Goal: Task Accomplishment & Management: Manage account settings

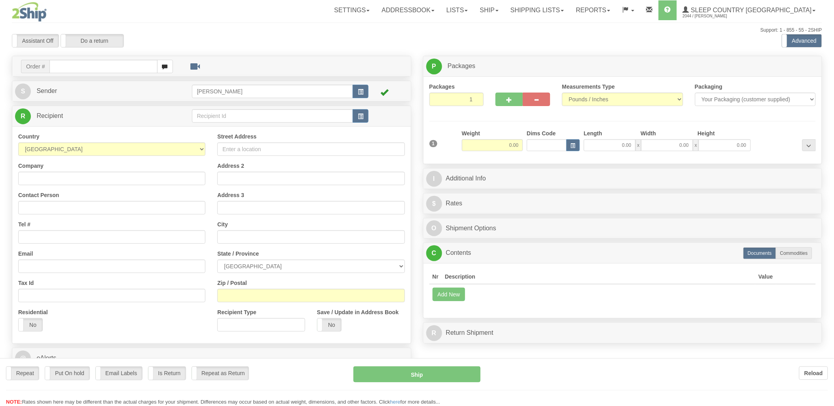
click at [91, 63] on div "Toggle navigation Settings Shipping Preferences Fields Preferences New" at bounding box center [417, 219] width 834 height 438
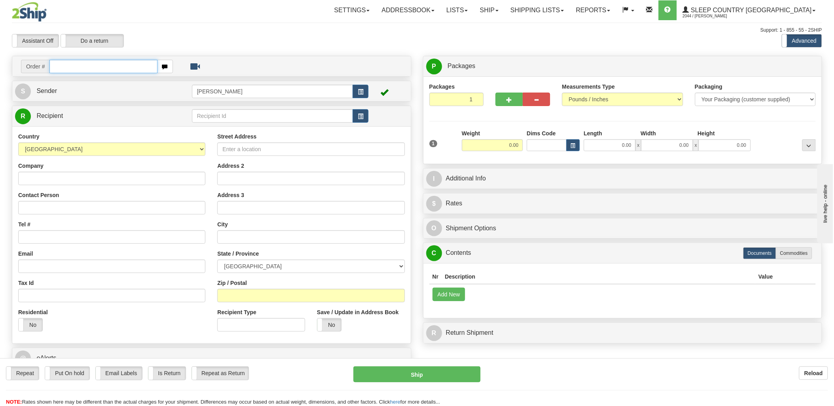
click at [92, 66] on input "text" at bounding box center [104, 66] width 108 height 13
type input "9002i"
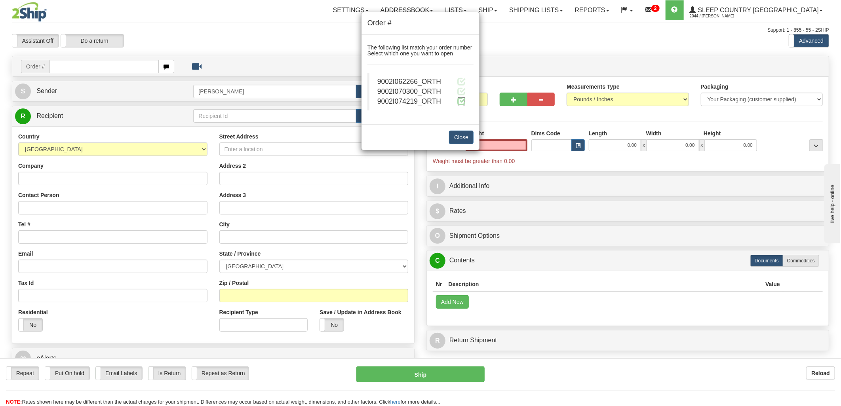
type input "0.00"
click at [464, 103] on span at bounding box center [461, 101] width 8 height 8
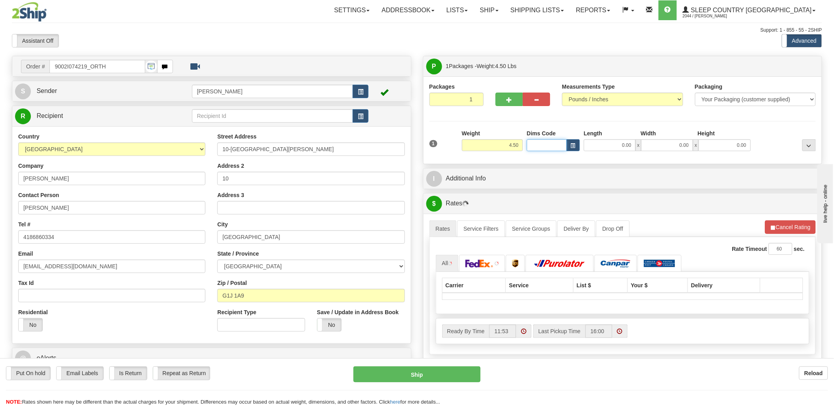
click at [536, 146] on input "Dims Code" at bounding box center [547, 145] width 40 height 12
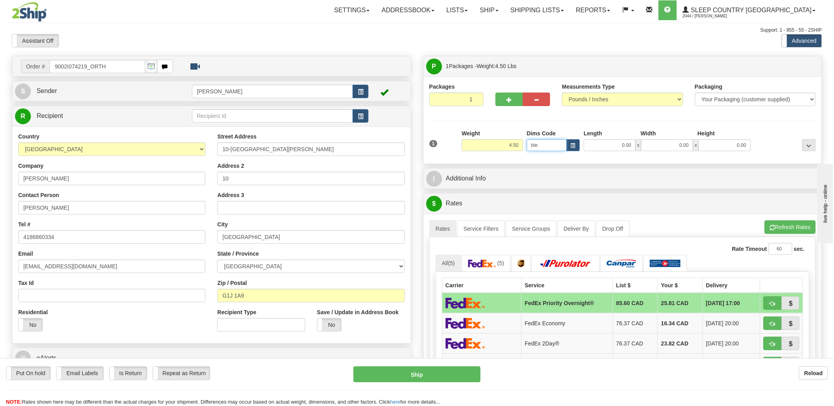
type input "bte"
click button "Delete" at bounding box center [0, 0] width 0 height 0
type input "15.00"
type input "5.00"
type input "25.00"
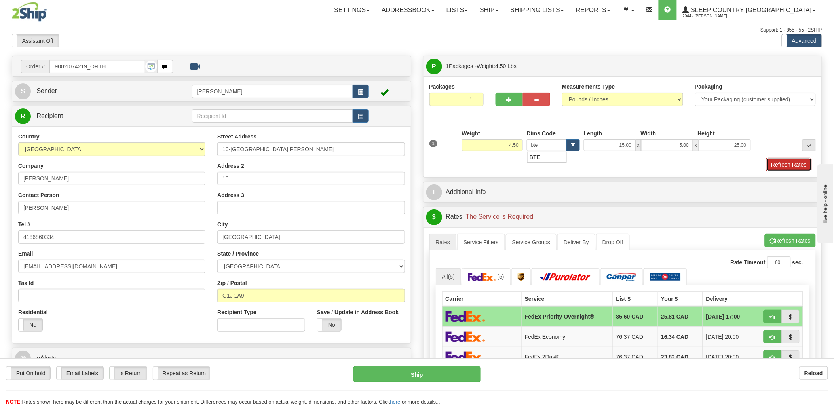
click at [786, 164] on button "Refresh Rates" at bounding box center [790, 164] width 46 height 13
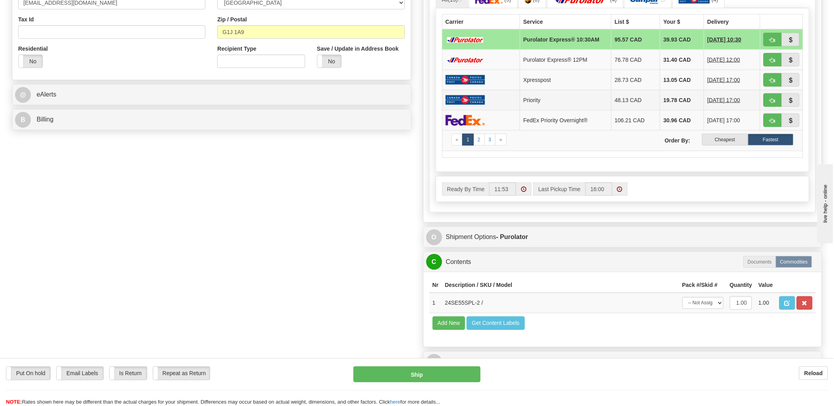
scroll to position [220, 0]
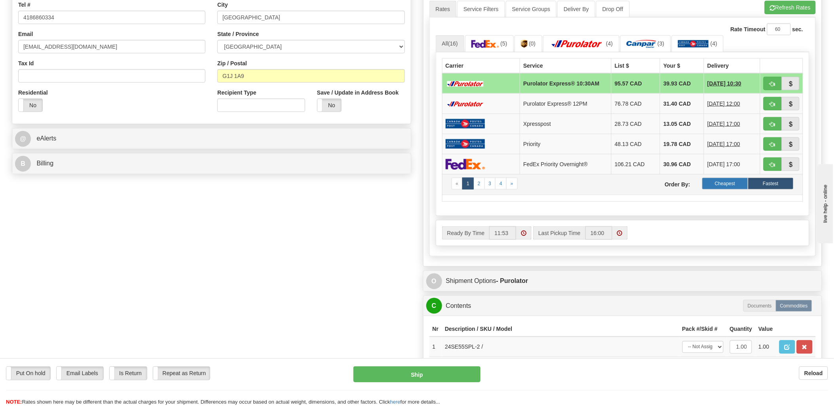
click at [710, 183] on label "Cheapest" at bounding box center [726, 184] width 46 height 12
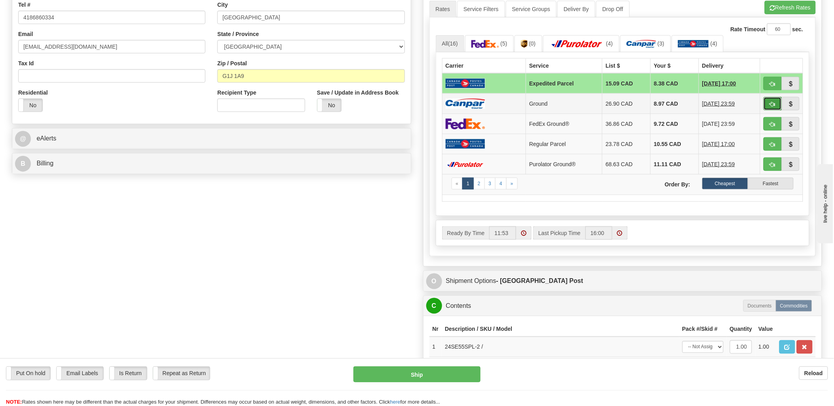
click at [765, 101] on button "button" at bounding box center [773, 103] width 18 height 13
type input "1"
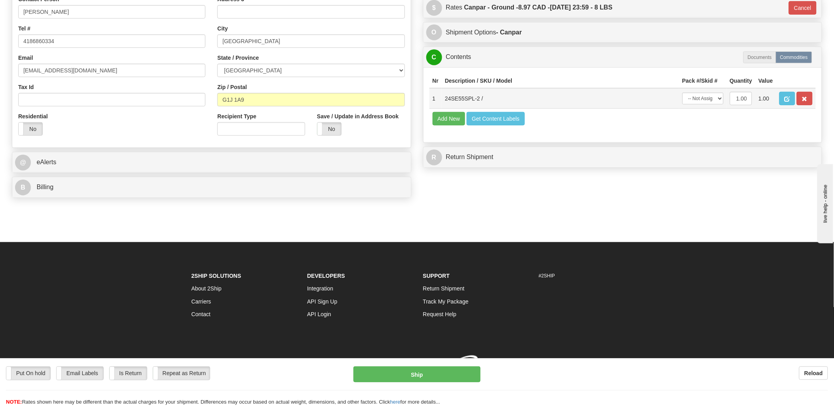
scroll to position [208, 0]
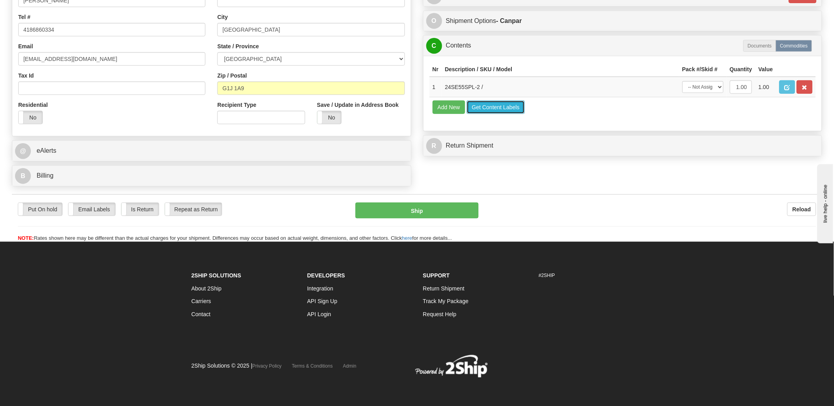
click at [492, 114] on button "Get Content Labels" at bounding box center [496, 107] width 58 height 13
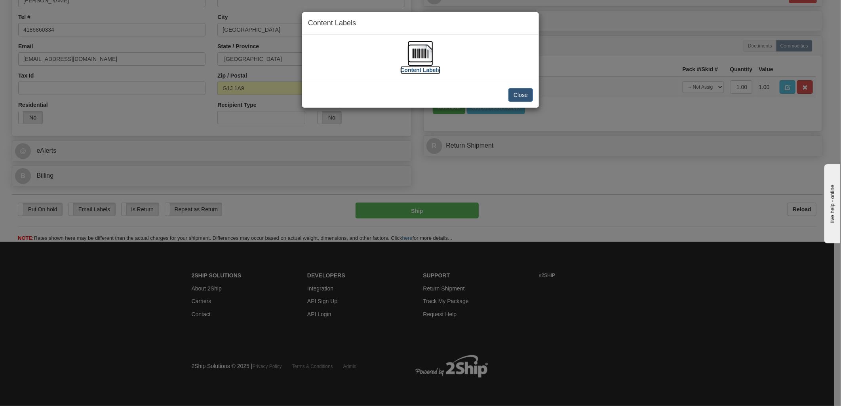
click at [409, 51] on img at bounding box center [420, 53] width 25 height 25
click at [531, 93] on button "Close" at bounding box center [520, 94] width 25 height 13
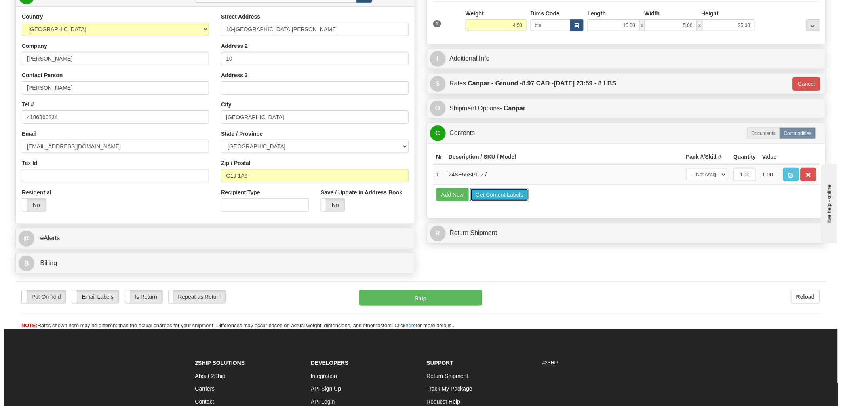
scroll to position [32, 0]
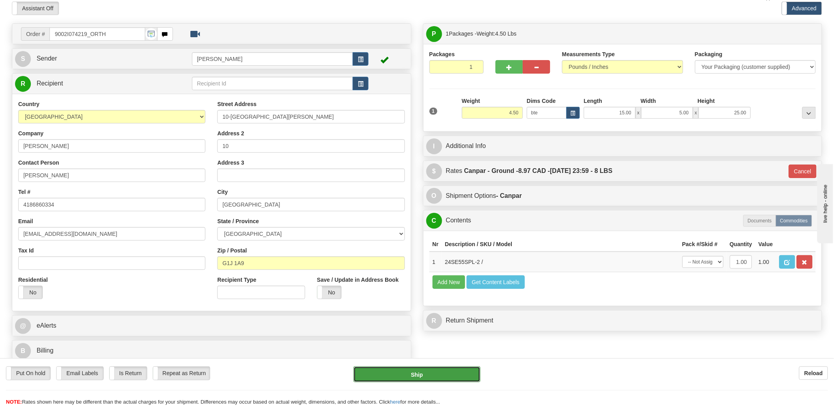
click at [434, 374] on button "Ship" at bounding box center [417, 375] width 127 height 16
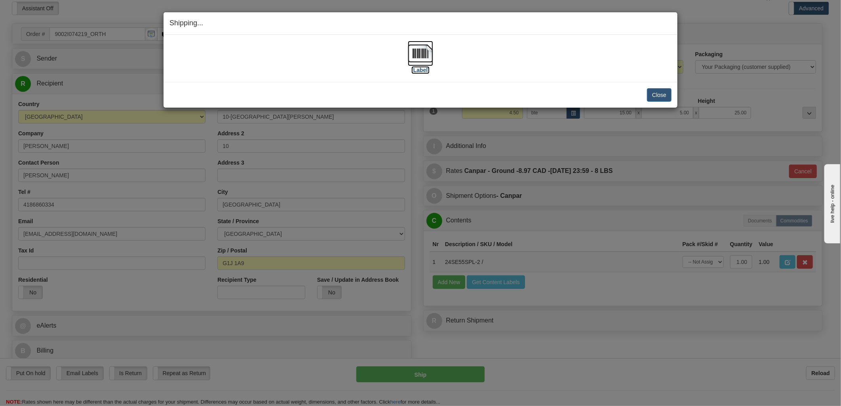
click at [425, 58] on img at bounding box center [420, 53] width 25 height 25
click at [583, 66] on div "[Label]" at bounding box center [420, 58] width 502 height 35
click at [653, 90] on button "Close" at bounding box center [659, 94] width 25 height 13
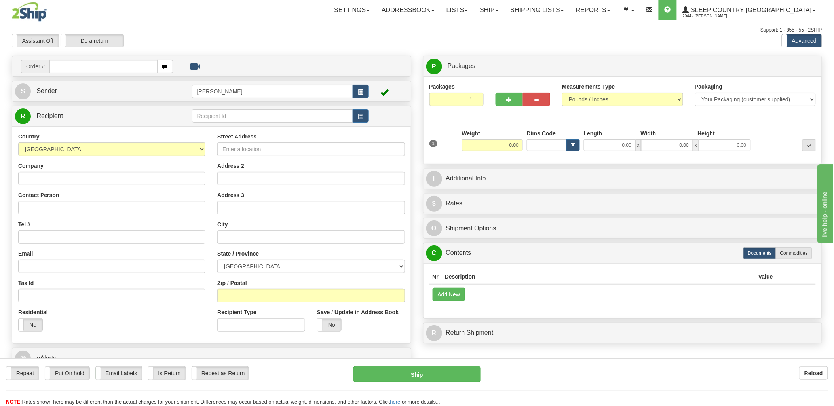
click at [108, 67] on input "text" at bounding box center [104, 66] width 108 height 13
type input "2505801"
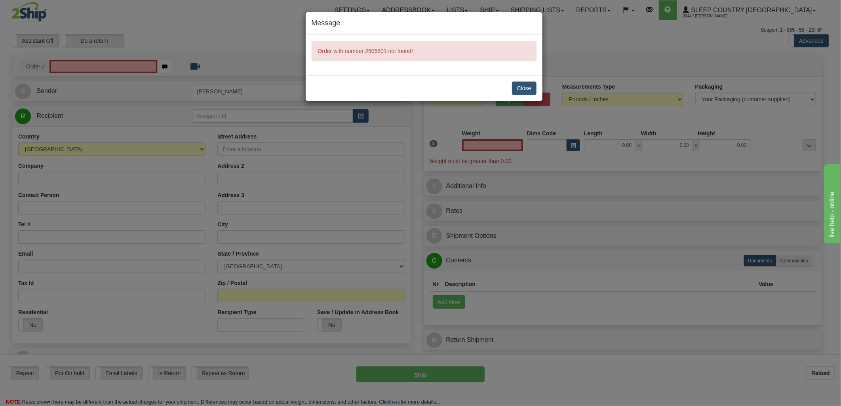
type input "0.00"
click at [529, 85] on button "Close" at bounding box center [524, 88] width 25 height 13
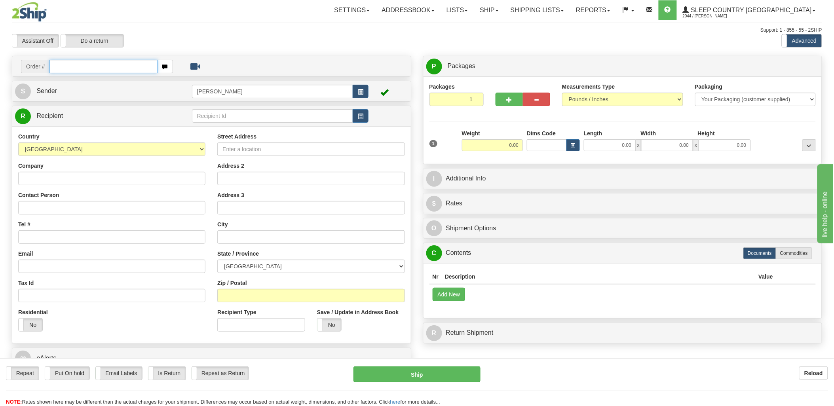
click at [114, 62] on input "text" at bounding box center [104, 66] width 108 height 13
click at [115, 64] on input "text" at bounding box center [104, 66] width 108 height 13
type input "2505801"
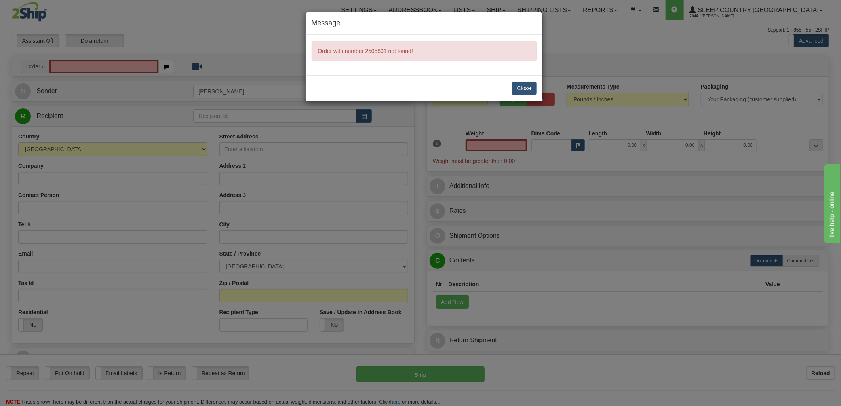
type input "0.00"
click at [521, 88] on button "Close" at bounding box center [524, 88] width 25 height 13
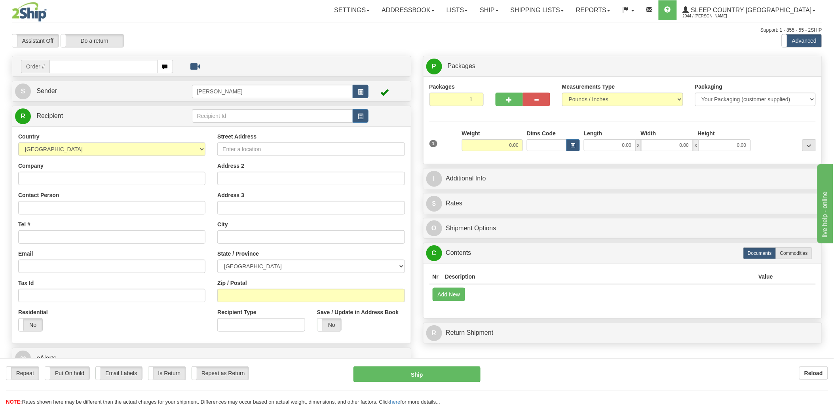
click at [116, 65] on div "Toggle navigation Settings Shipping Preferences Fields Preferences New" at bounding box center [417, 219] width 834 height 438
click at [116, 65] on input "text" at bounding box center [104, 66] width 108 height 13
type input "1056835"
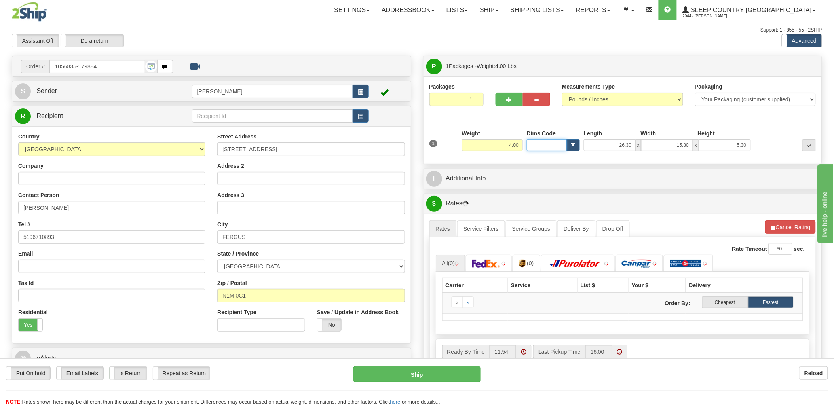
click at [537, 143] on input "Dims Code" at bounding box center [547, 145] width 40 height 12
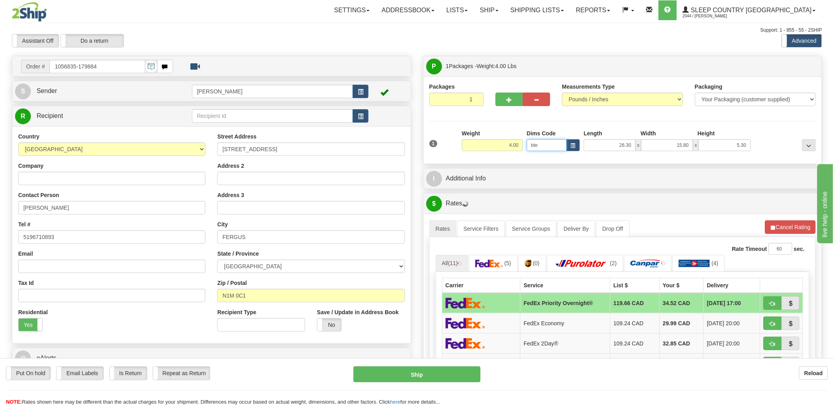
type input "bte"
click button "Delete" at bounding box center [0, 0] width 0 height 0
type input "15.00"
type input "5.00"
type input "25.00"
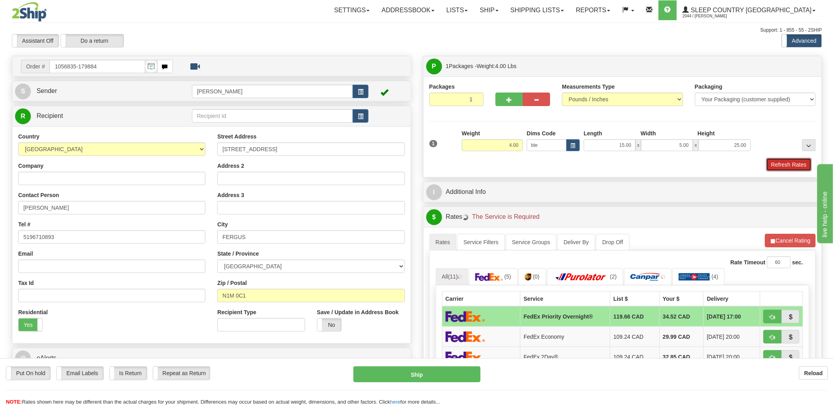
click at [789, 167] on button "Refresh Rates" at bounding box center [790, 164] width 46 height 13
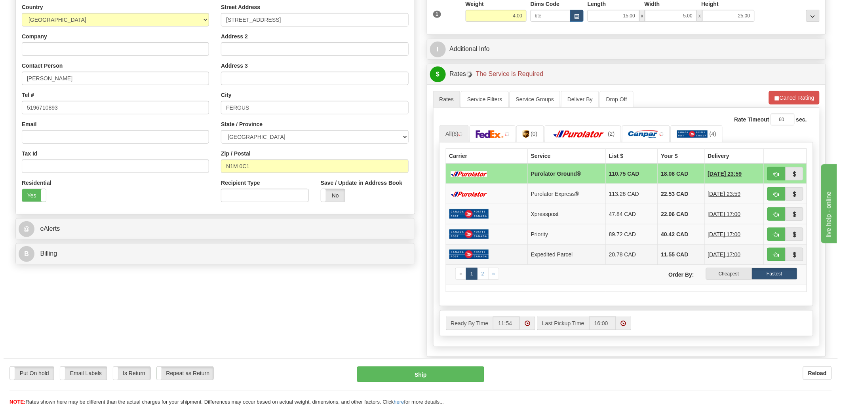
scroll to position [176, 0]
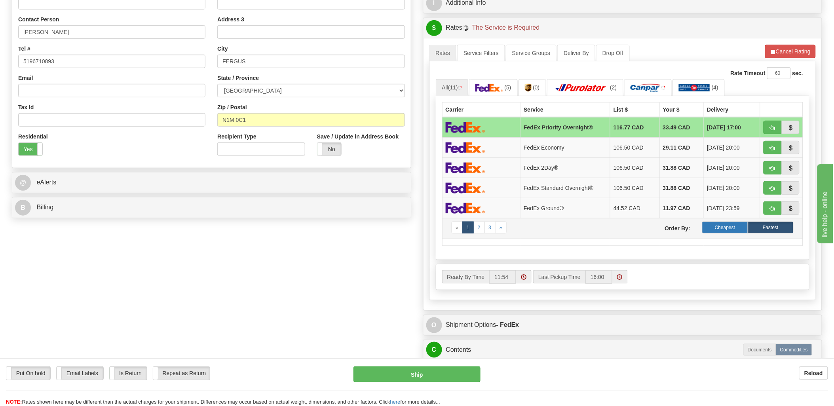
click at [734, 230] on label "Cheapest" at bounding box center [726, 228] width 46 height 12
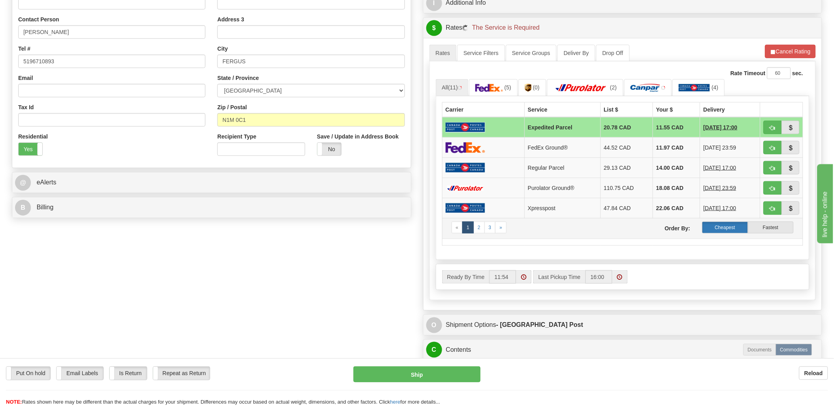
click at [733, 230] on label "Cheapest" at bounding box center [726, 228] width 46 height 12
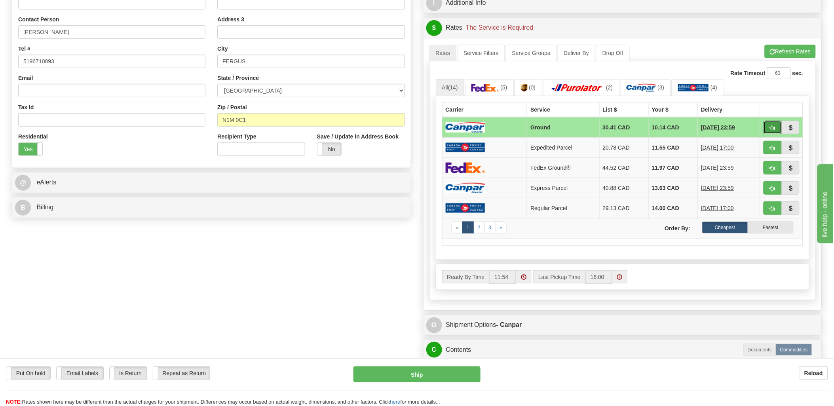
click at [778, 125] on button "button" at bounding box center [773, 127] width 18 height 13
type input "1"
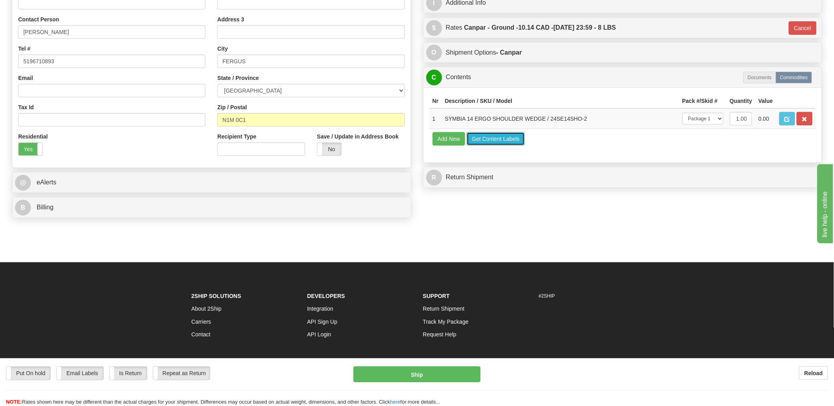
click at [521, 146] on button "Get Content Labels" at bounding box center [496, 138] width 58 height 13
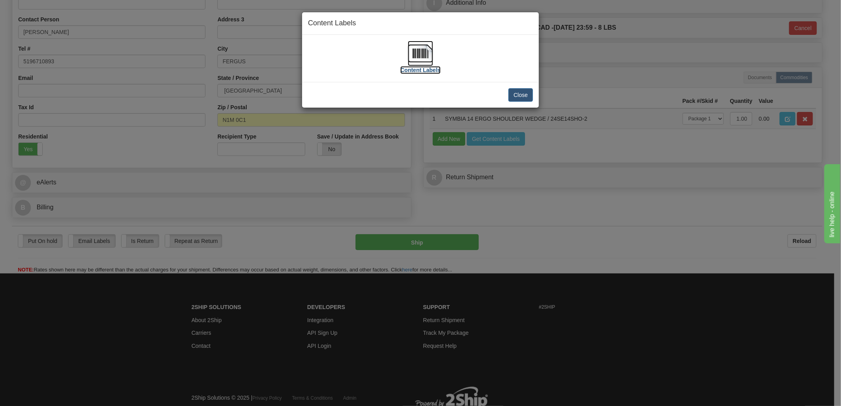
click at [426, 53] on img at bounding box center [420, 53] width 25 height 25
click at [521, 90] on button "Close" at bounding box center [520, 94] width 25 height 13
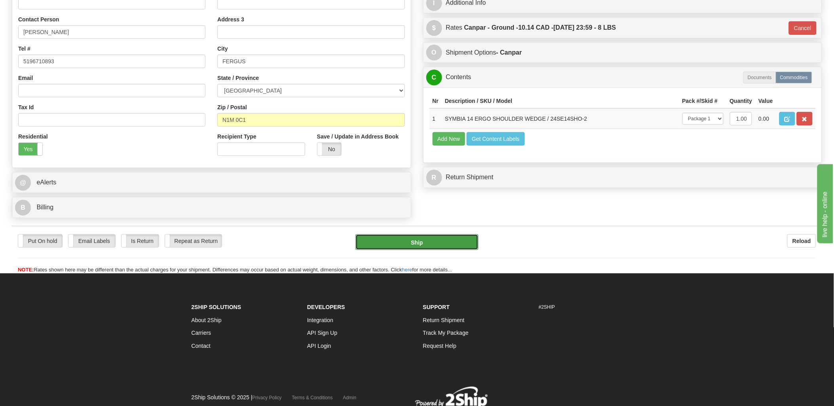
click at [418, 246] on button "Ship" at bounding box center [417, 242] width 123 height 16
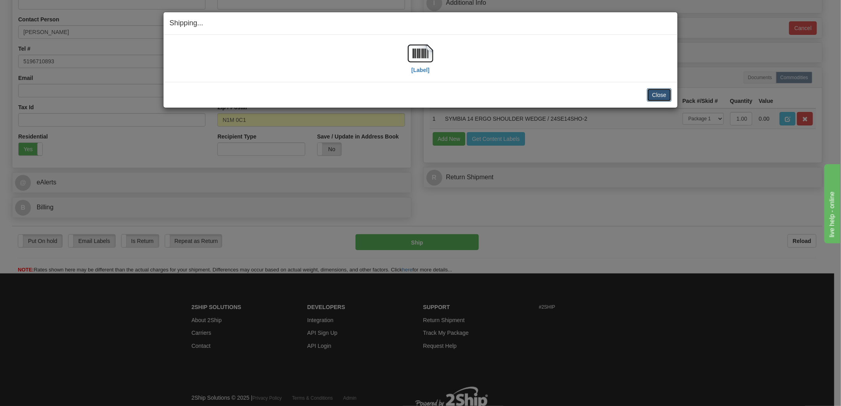
click at [664, 91] on button "Close" at bounding box center [659, 94] width 25 height 13
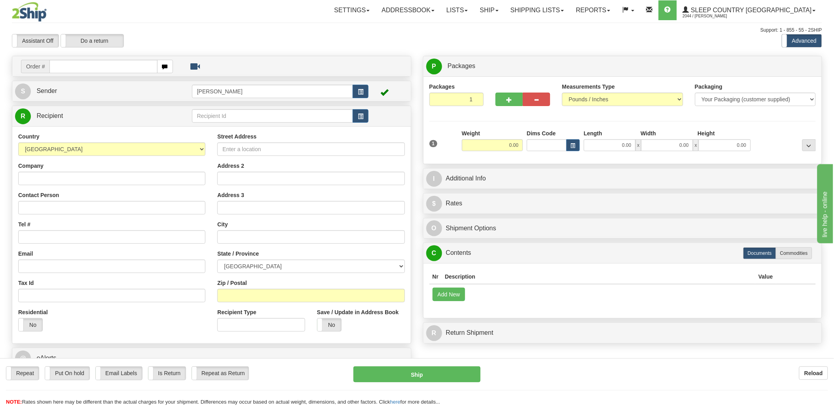
click at [103, 69] on input "text" at bounding box center [104, 66] width 108 height 13
click at [104, 68] on input "text" at bounding box center [104, 66] width 108 height 13
type input "1056923"
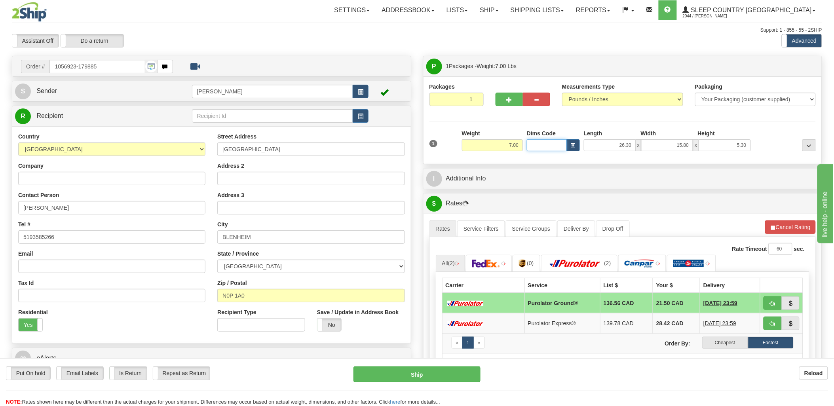
click at [541, 144] on input "Dims Code" at bounding box center [547, 145] width 40 height 12
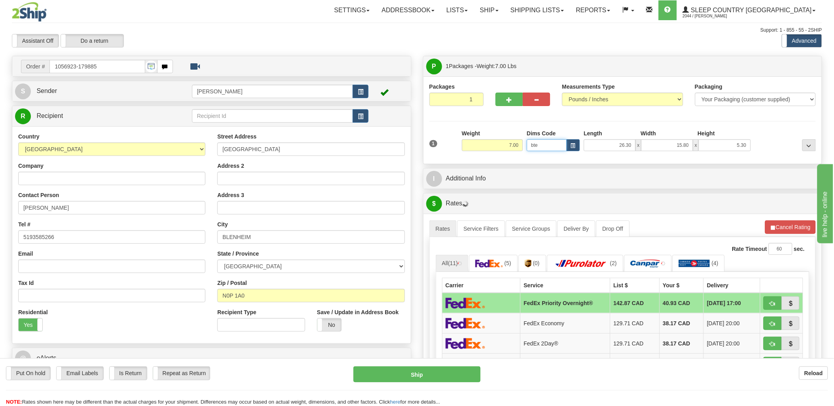
type input "bte"
click button "Delete" at bounding box center [0, 0] width 0 height 0
type input "15.00"
type input "5.00"
type input "25.00"
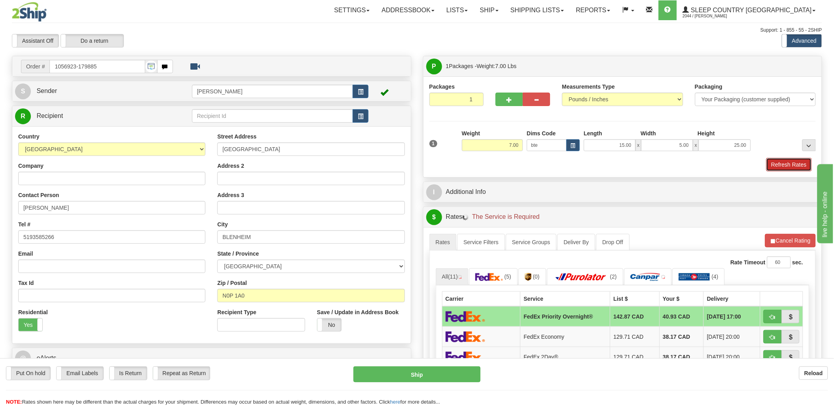
click at [798, 168] on button "Refresh Rates" at bounding box center [790, 164] width 46 height 13
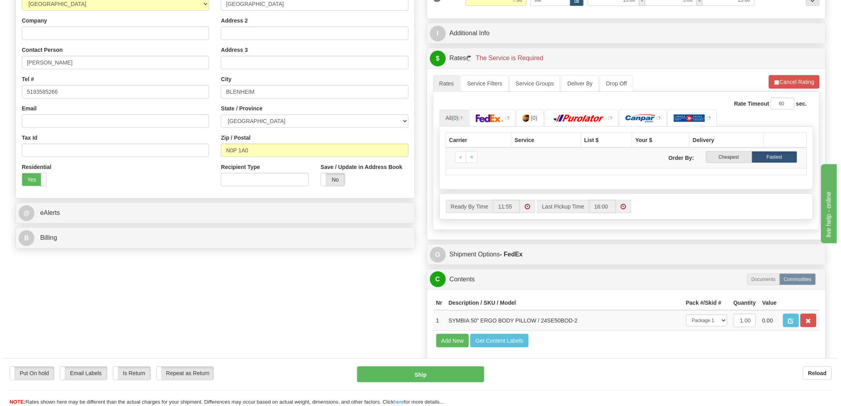
scroll to position [176, 0]
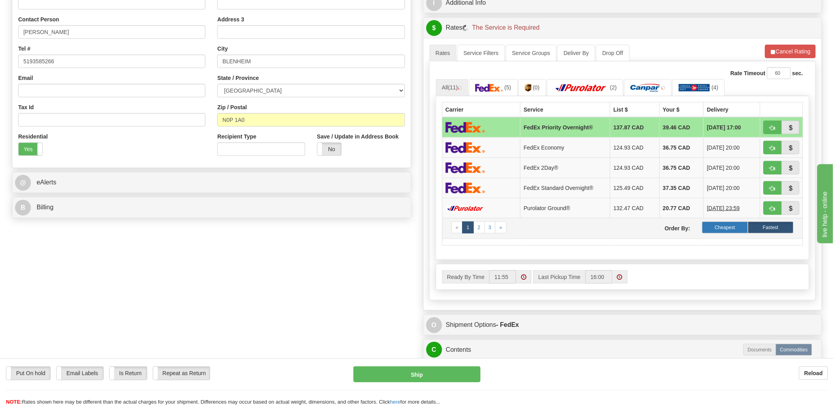
click at [719, 230] on label "Cheapest" at bounding box center [726, 228] width 46 height 12
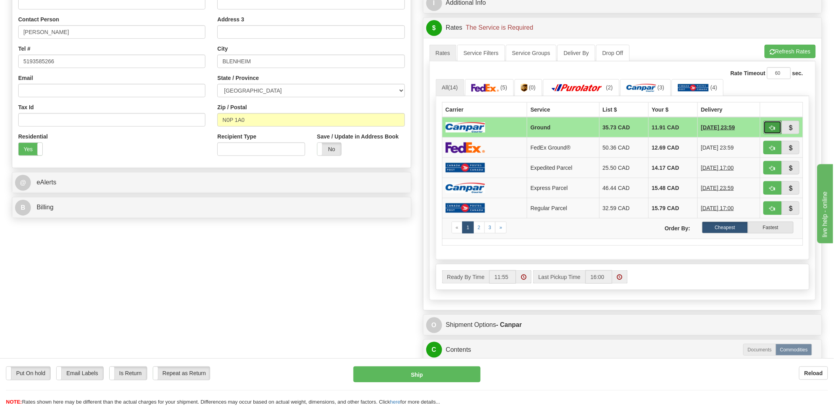
click at [772, 130] on span "button" at bounding box center [773, 128] width 6 height 5
type input "1"
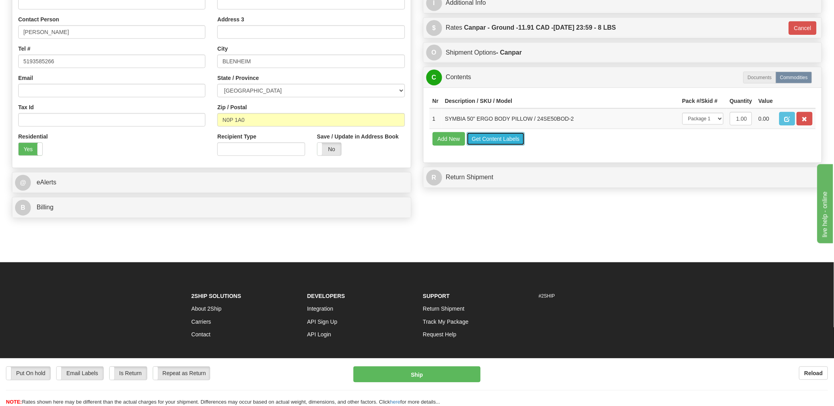
click at [505, 146] on button "Get Content Labels" at bounding box center [496, 138] width 58 height 13
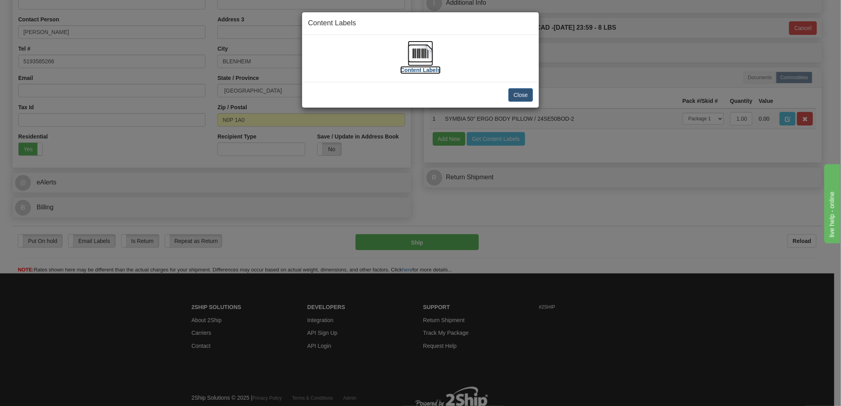
click at [415, 54] on img at bounding box center [420, 53] width 25 height 25
click at [524, 91] on button "Close" at bounding box center [520, 94] width 25 height 13
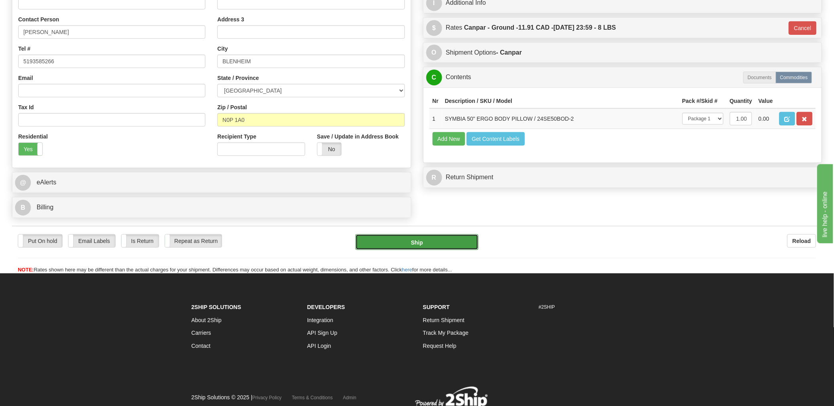
click at [377, 237] on button "Ship" at bounding box center [417, 242] width 123 height 16
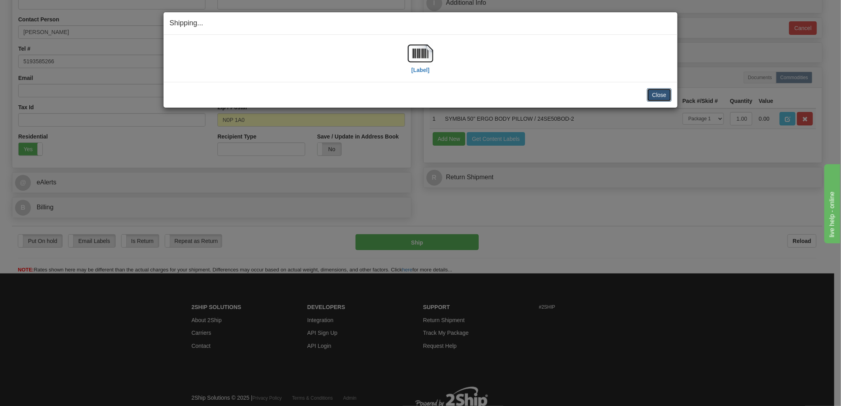
drag, startPoint x: 664, startPoint y: 92, endPoint x: 595, endPoint y: 92, distance: 68.5
click at [663, 92] on button "Close" at bounding box center [659, 94] width 25 height 13
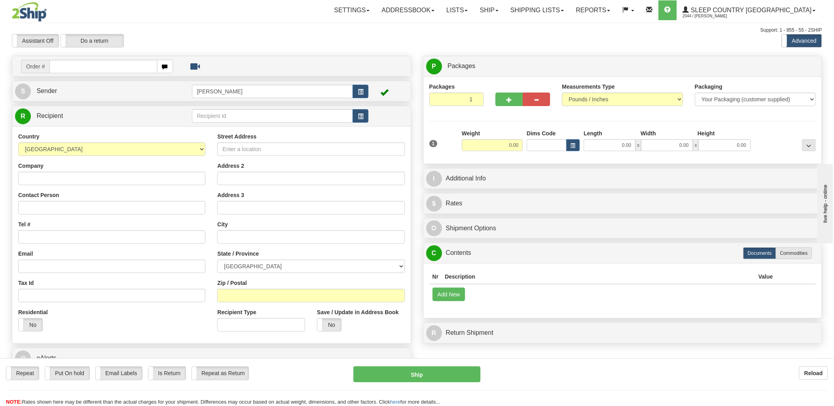
click at [90, 68] on input "text" at bounding box center [104, 66] width 108 height 13
click at [95, 60] on input "text" at bounding box center [104, 66] width 108 height 13
click at [95, 63] on input "text" at bounding box center [104, 66] width 108 height 13
type input "9002i070300"
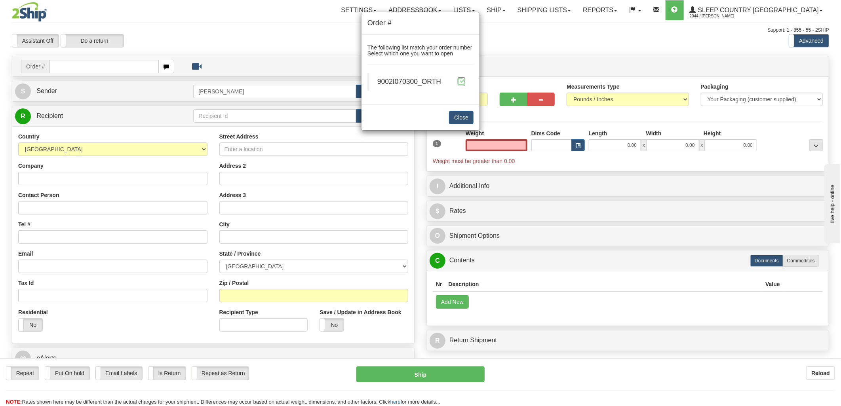
type input "0.00"
click at [458, 78] on span at bounding box center [461, 81] width 8 height 8
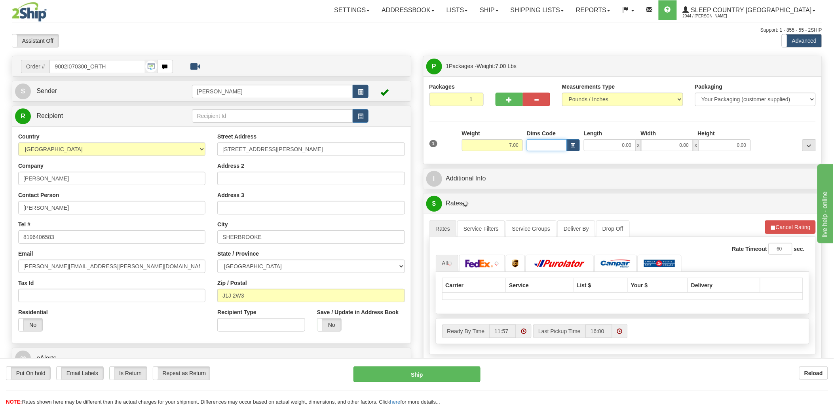
click at [544, 143] on input "Dims Code" at bounding box center [547, 145] width 40 height 12
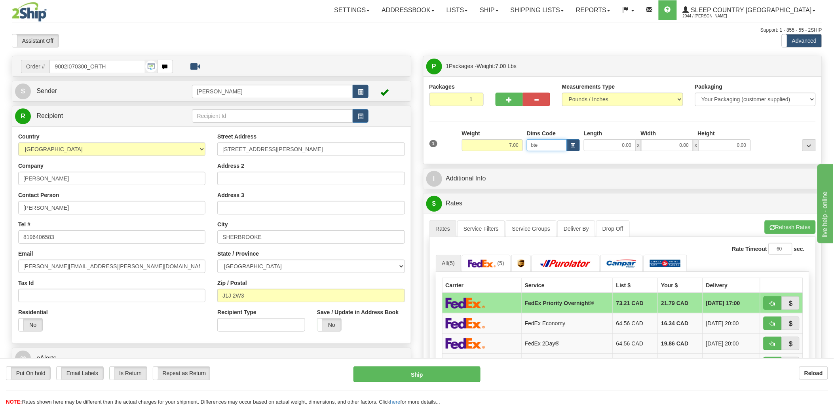
type input "bte"
click button "Delete" at bounding box center [0, 0] width 0 height 0
type input "15.00"
type input "5.00"
type input "25.00"
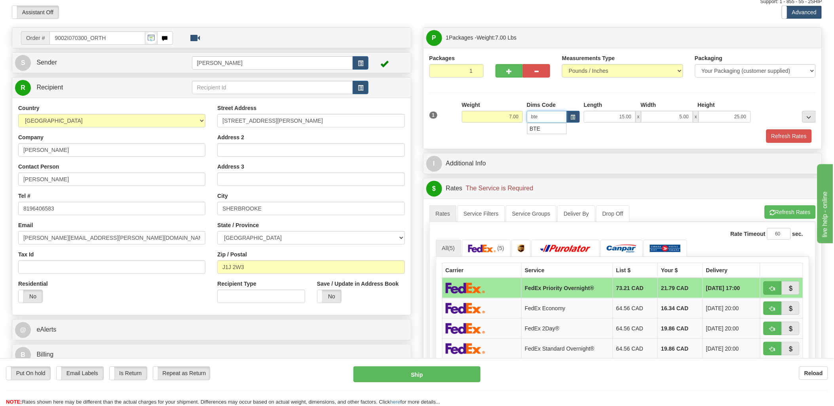
scroll to position [44, 0]
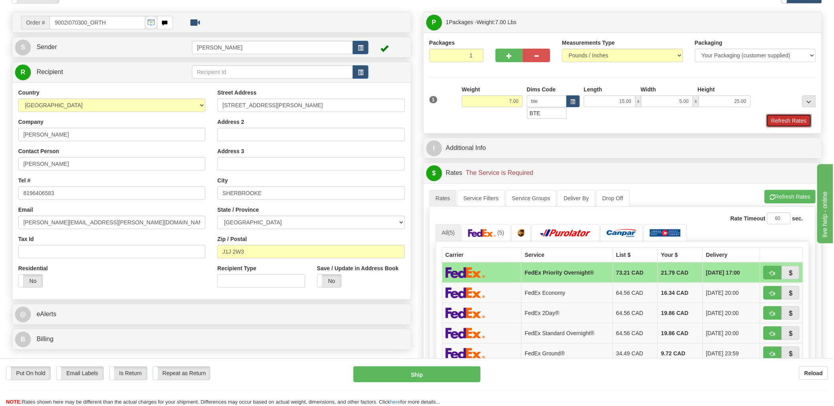
click at [783, 121] on button "Refresh Rates" at bounding box center [790, 120] width 46 height 13
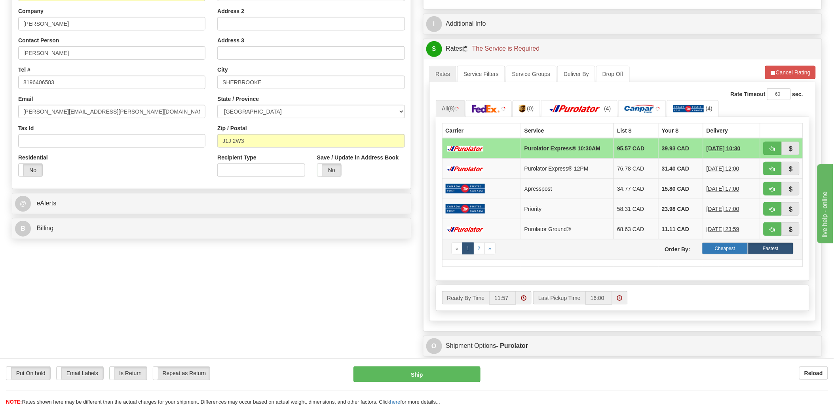
scroll to position [176, 0]
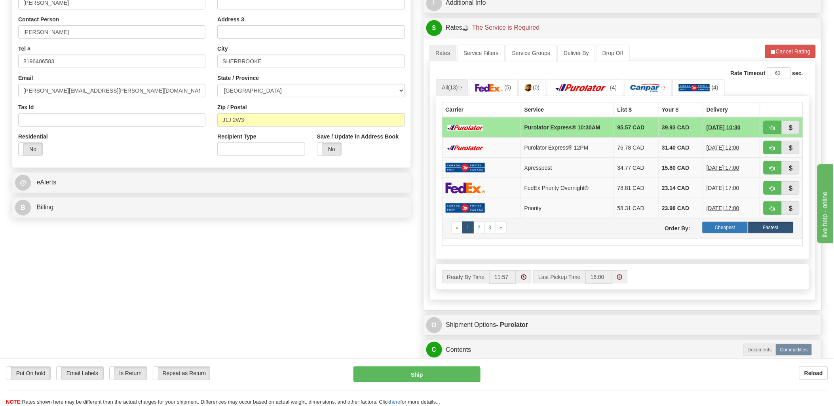
click at [731, 230] on label "Cheapest" at bounding box center [726, 228] width 46 height 12
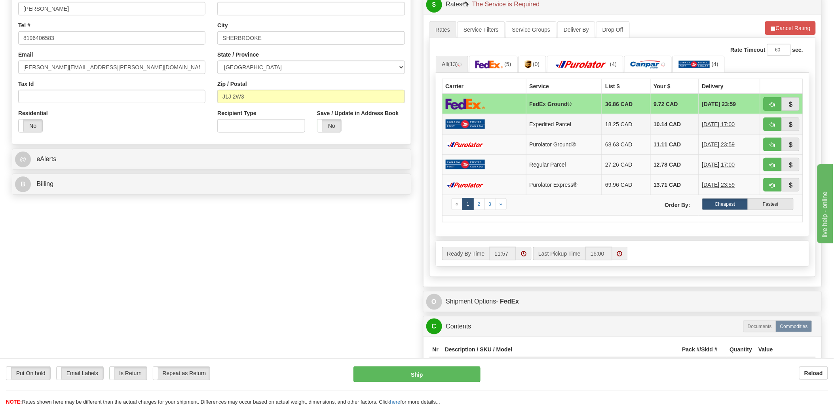
scroll to position [220, 0]
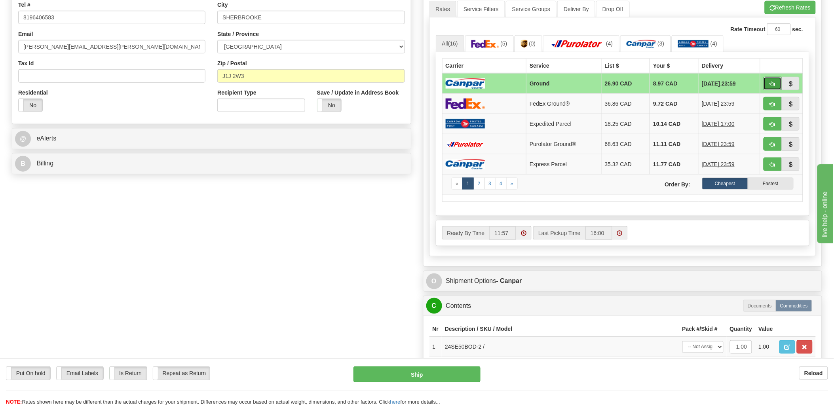
click at [775, 78] on button "button" at bounding box center [773, 83] width 18 height 13
type input "1"
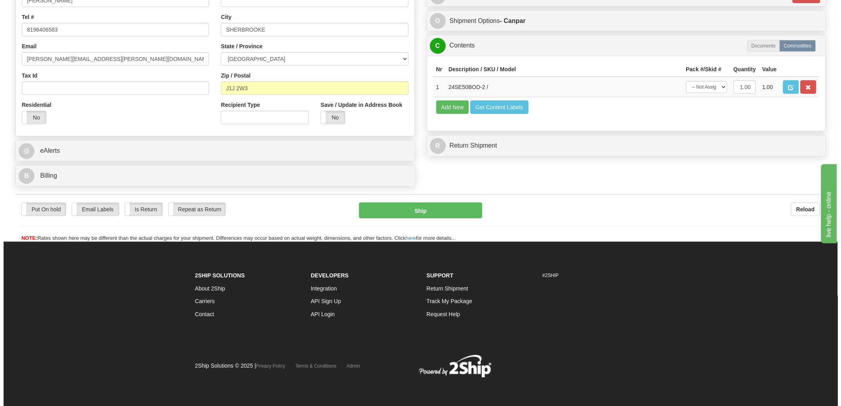
scroll to position [208, 0]
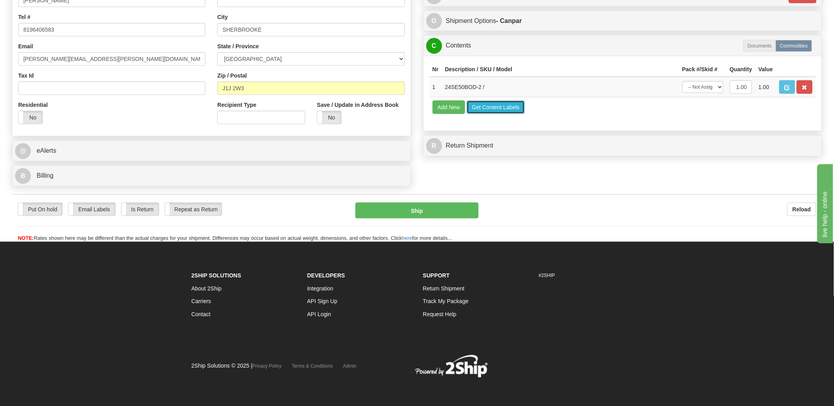
click at [505, 114] on button "Get Content Labels" at bounding box center [496, 107] width 58 height 13
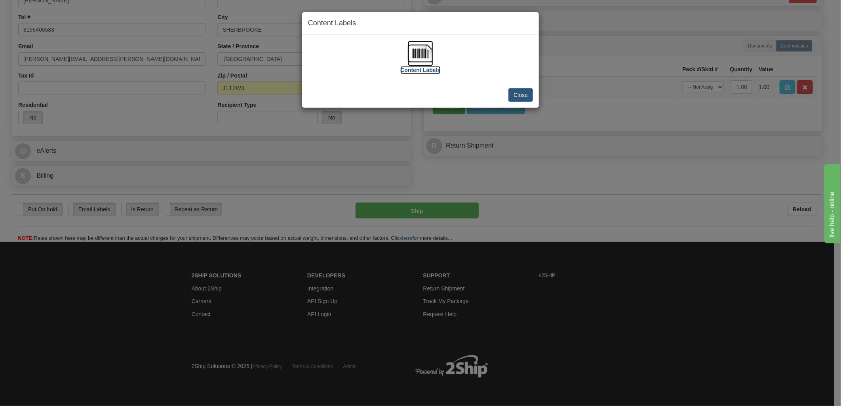
click at [424, 62] on img at bounding box center [420, 53] width 25 height 25
click at [525, 94] on button "Close" at bounding box center [520, 94] width 25 height 13
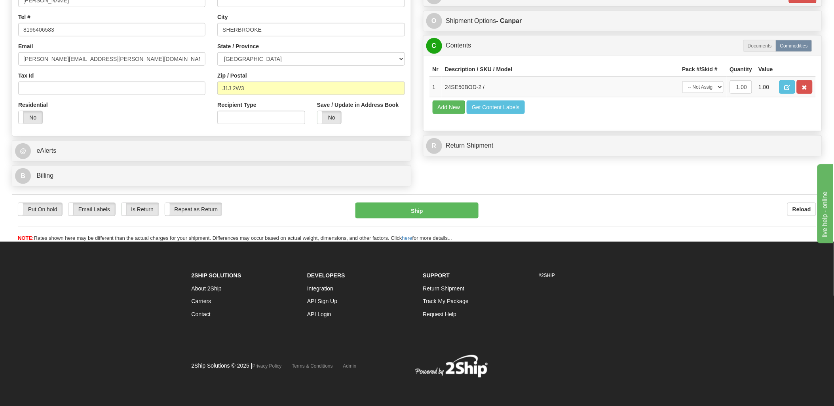
click at [581, 184] on div "Order # 9002I070300_ORTH S ORTH" at bounding box center [417, 19] width 822 height 342
click at [433, 210] on button "Ship" at bounding box center [417, 211] width 123 height 16
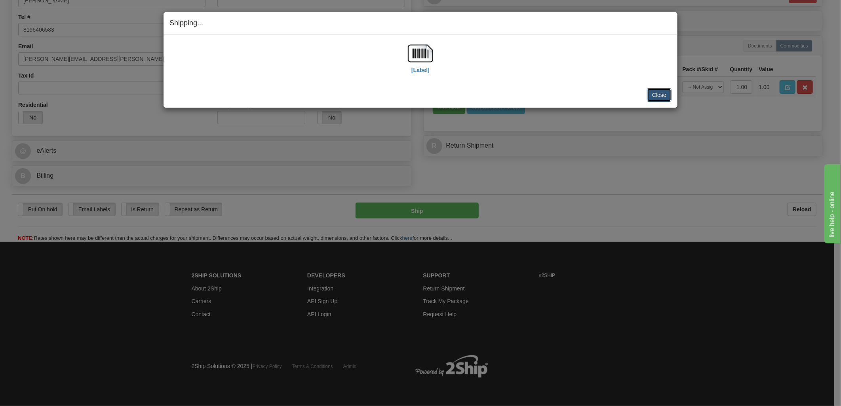
click at [663, 100] on button "Close" at bounding box center [659, 94] width 25 height 13
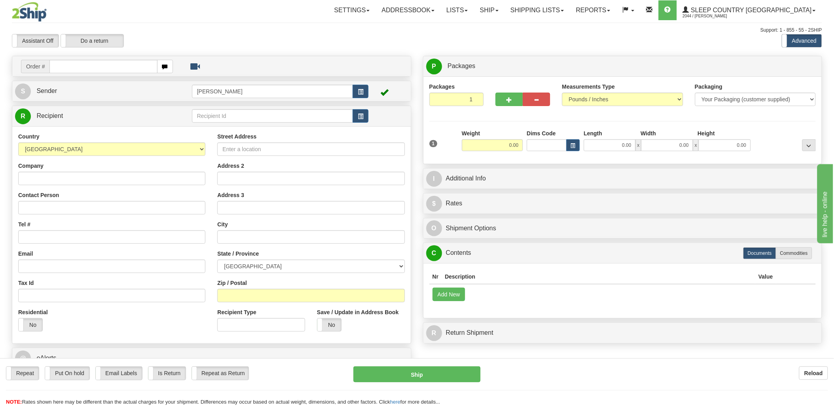
click at [97, 68] on input "text" at bounding box center [104, 66] width 108 height 13
type input "9"
type input "9000i07376"
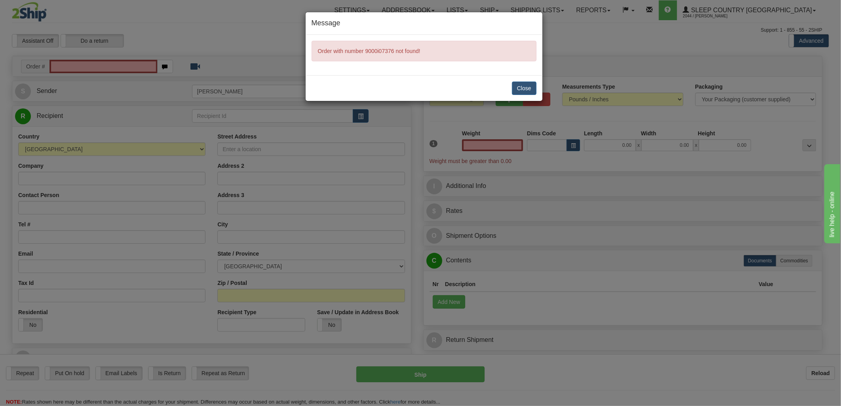
type input "0.00"
click at [528, 89] on button "Close" at bounding box center [524, 88] width 25 height 13
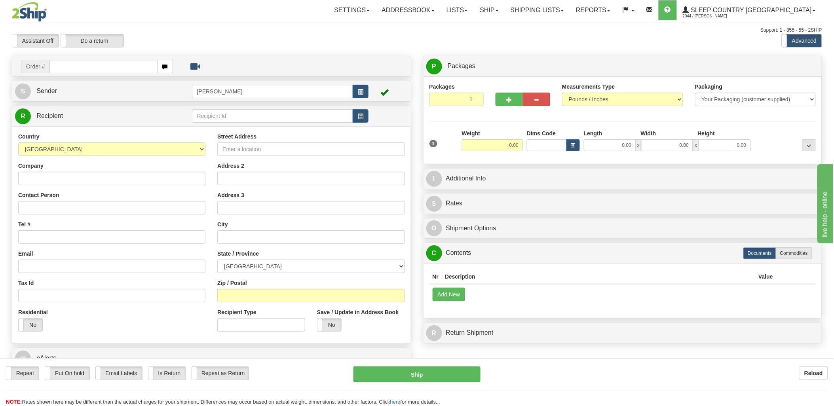
click at [98, 61] on input "text" at bounding box center [104, 66] width 108 height 13
click at [100, 63] on input "text" at bounding box center [104, 66] width 108 height 13
type input "9000i071376"
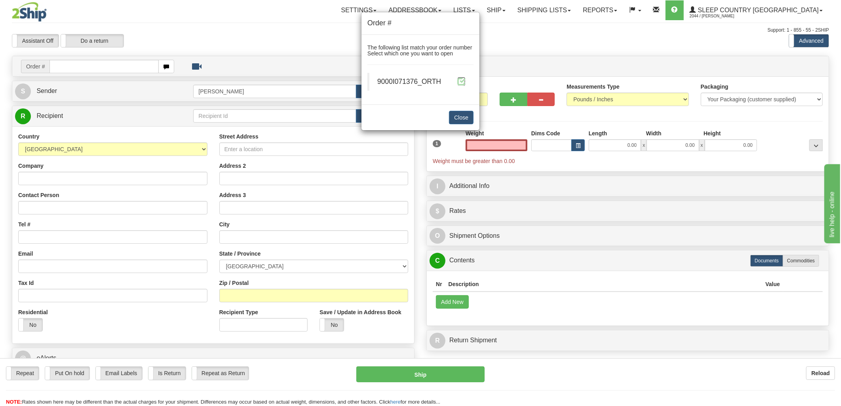
type input "0.00"
click at [461, 85] on span at bounding box center [461, 81] width 8 height 8
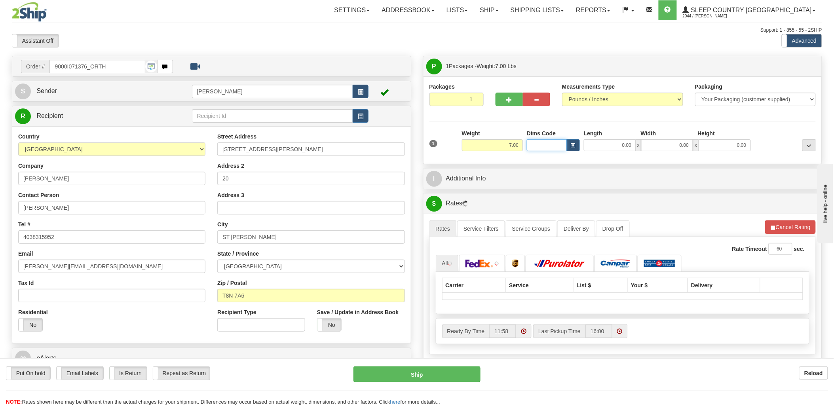
click at [535, 146] on input "Dims Code" at bounding box center [547, 145] width 40 height 12
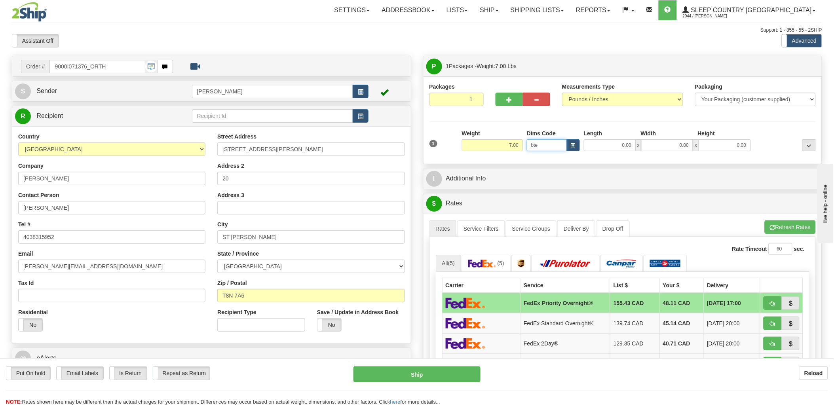
type input "bte"
click button "Delete" at bounding box center [0, 0] width 0 height 0
type input "15.00"
type input "5.00"
type input "25.00"
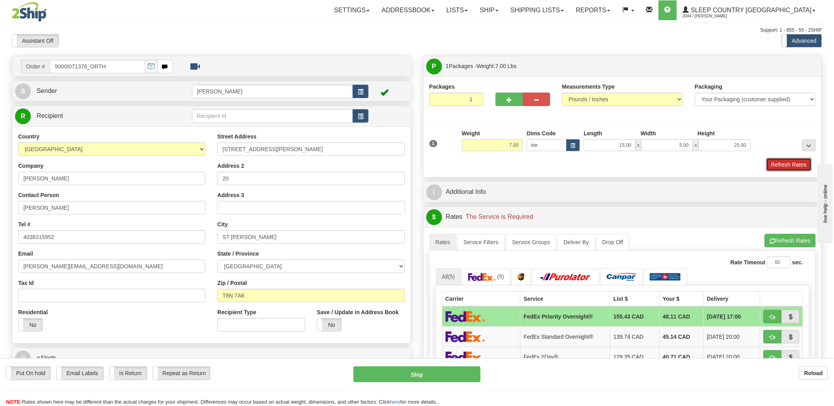
click at [790, 164] on button "Refresh Rates" at bounding box center [790, 164] width 46 height 13
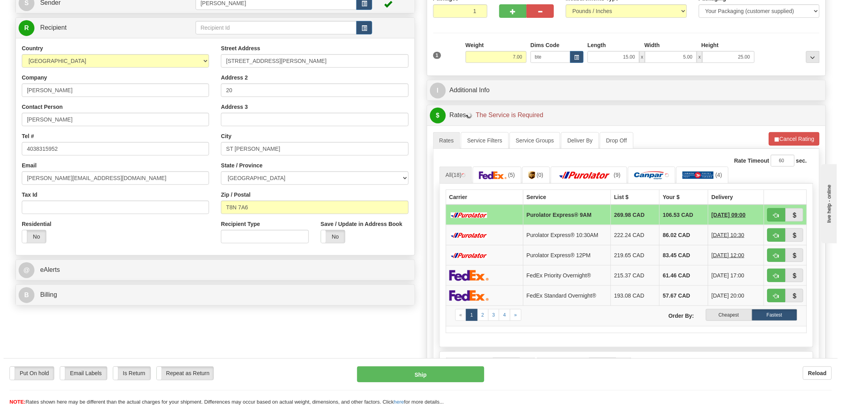
scroll to position [176, 0]
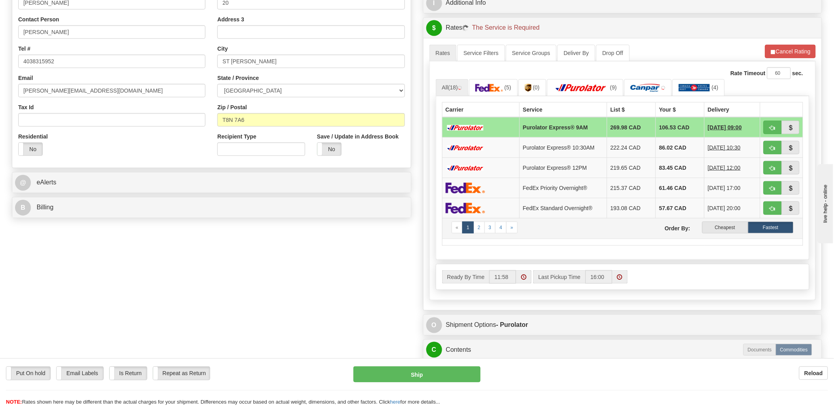
click at [732, 235] on td "« 1 2 3 4 » Order By: Cheapest Fastest" at bounding box center [622, 228] width 361 height 21
click at [741, 227] on label "Cheapest" at bounding box center [726, 228] width 46 height 12
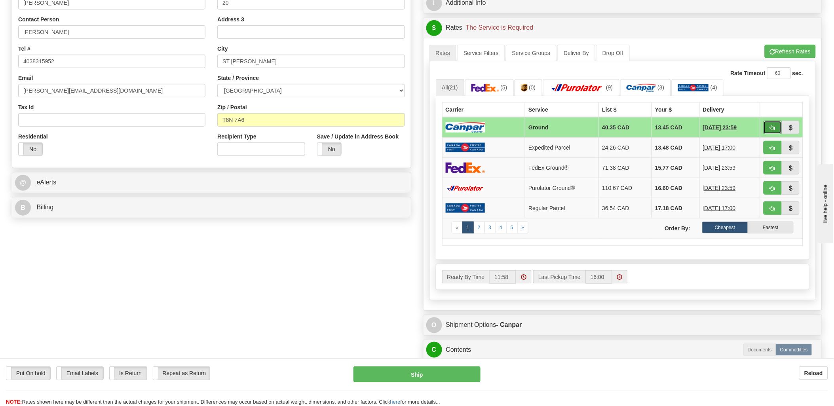
click at [777, 128] on button "button" at bounding box center [773, 127] width 18 height 13
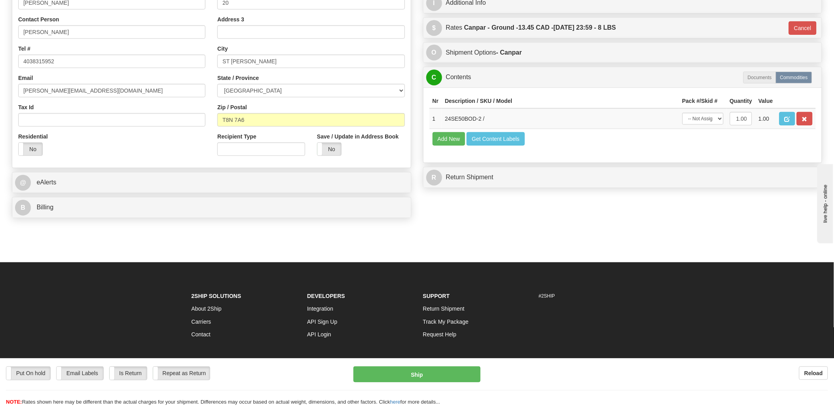
type input "1"
click at [512, 146] on button "Get Content Labels" at bounding box center [496, 138] width 58 height 13
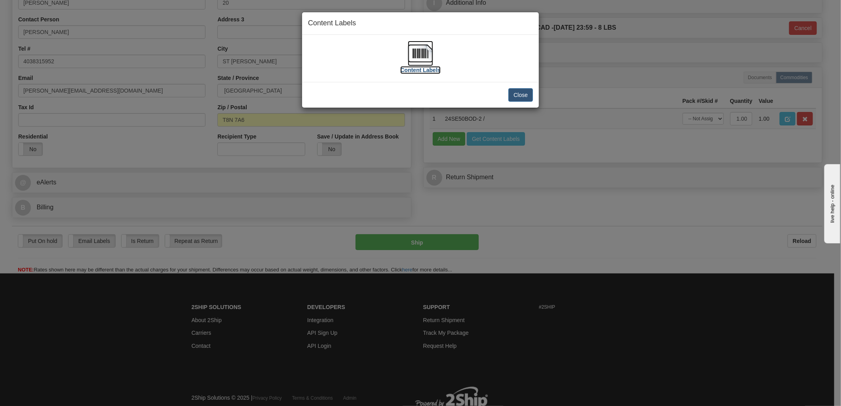
click at [424, 50] on img at bounding box center [420, 53] width 25 height 25
click at [529, 90] on button "Close" at bounding box center [520, 94] width 25 height 13
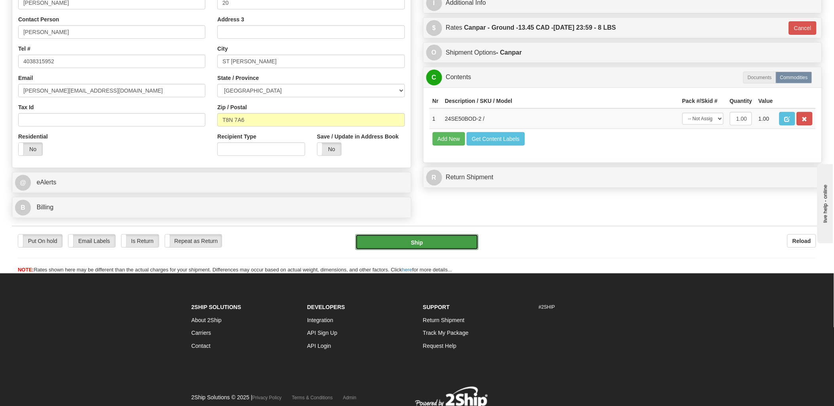
click at [466, 243] on button "Ship" at bounding box center [417, 242] width 123 height 16
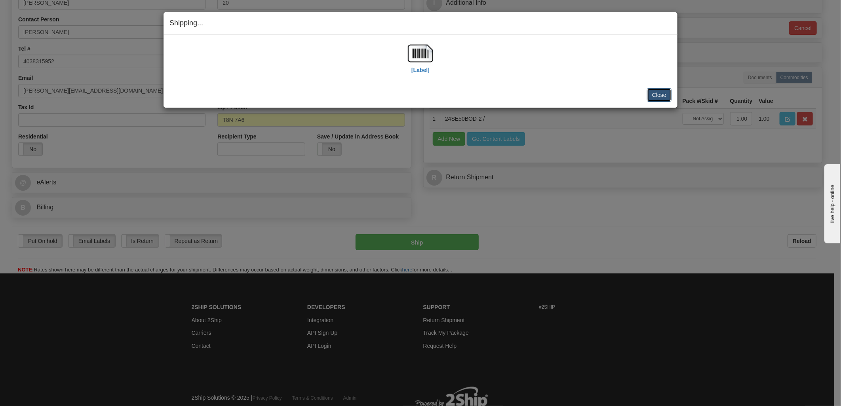
click at [661, 94] on button "Close" at bounding box center [659, 94] width 25 height 13
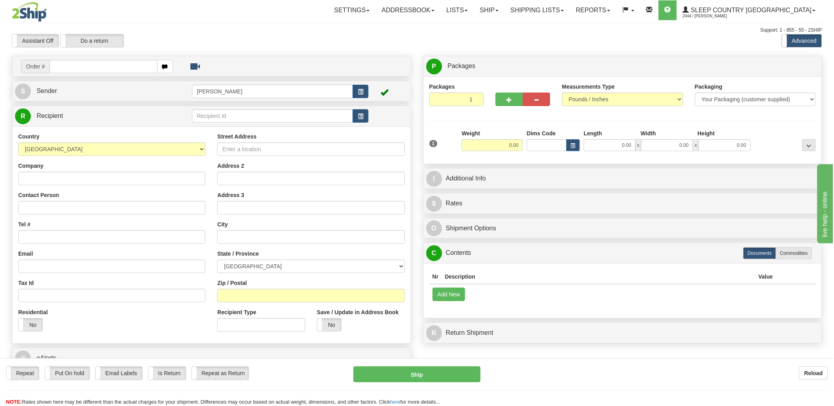
click at [74, 69] on input "text" at bounding box center [104, 66] width 108 height 13
type input "90002i"
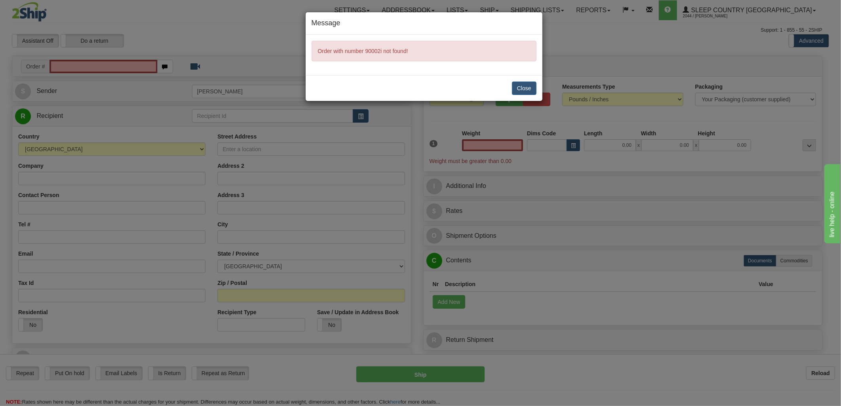
type input "0.00"
click at [529, 85] on button "Close" at bounding box center [524, 88] width 25 height 13
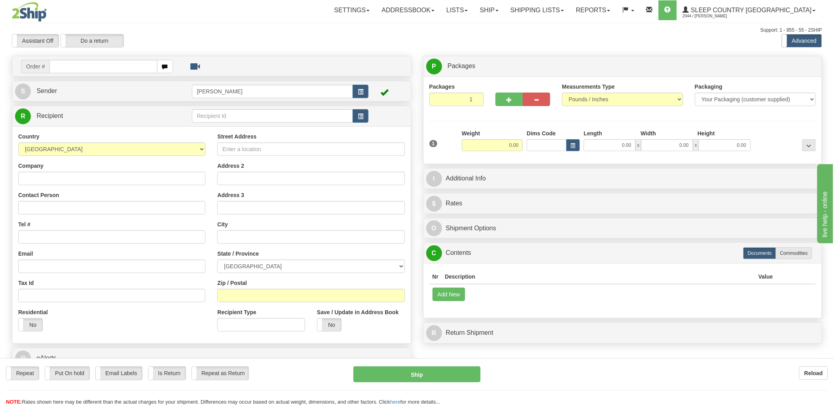
click at [112, 69] on div at bounding box center [417, 203] width 834 height 406
click at [113, 66] on input "text" at bounding box center [104, 66] width 108 height 13
type input "90002i"
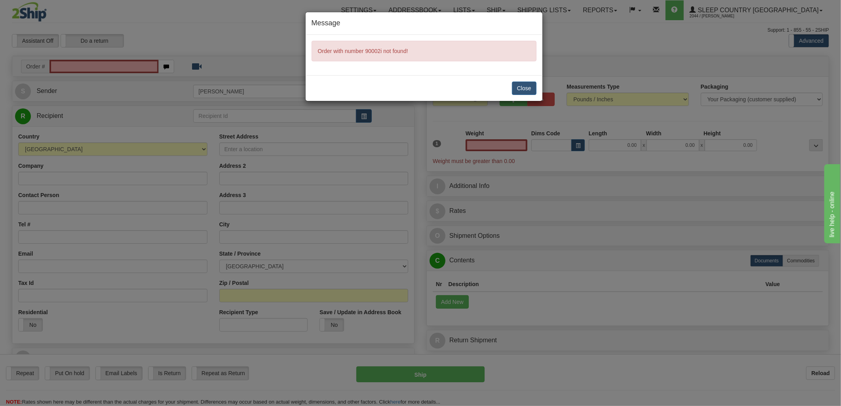
type input "0.00"
click at [527, 88] on button "Close" at bounding box center [524, 88] width 25 height 13
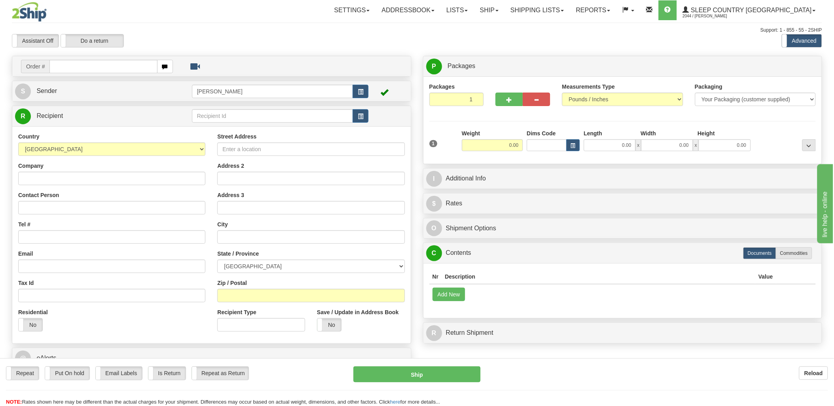
click at [96, 69] on div "Toggle navigation Settings Shipping Preferences Fields Preferences New" at bounding box center [417, 219] width 834 height 438
click at [96, 69] on input "text" at bounding box center [104, 66] width 108 height 13
type input "9002i"
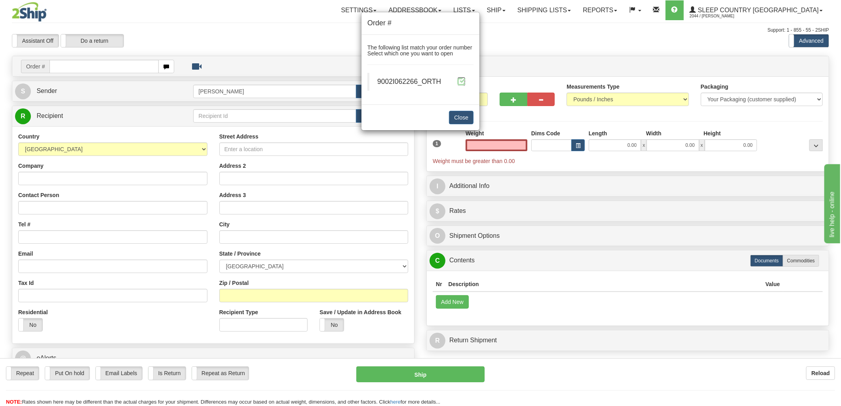
type input "0.00"
click at [465, 81] on span at bounding box center [461, 81] width 8 height 8
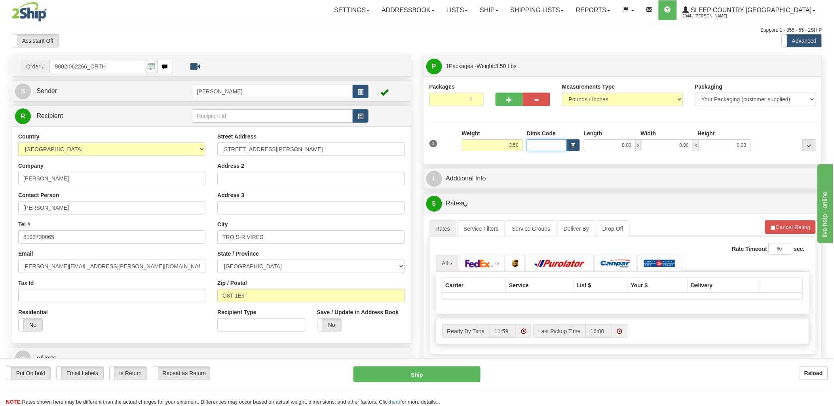
click at [539, 143] on input "Dims Code" at bounding box center [547, 145] width 40 height 12
type input "bte"
click button "Delete" at bounding box center [0, 0] width 0 height 0
type input "15.00"
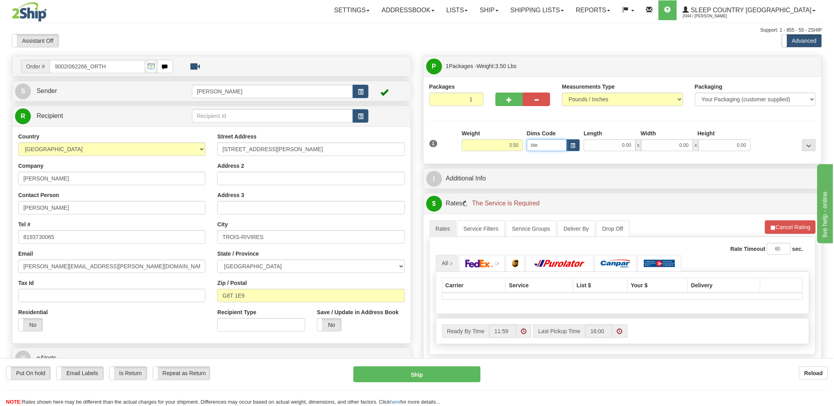
type input "5.00"
type input "25.00"
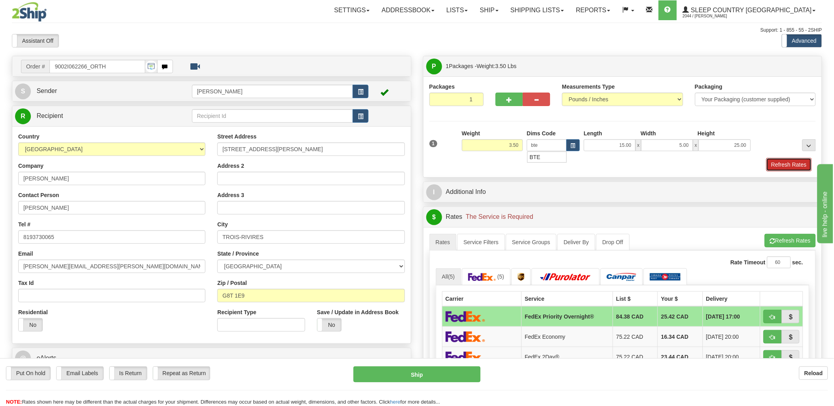
click at [790, 168] on button "Refresh Rates" at bounding box center [790, 164] width 46 height 13
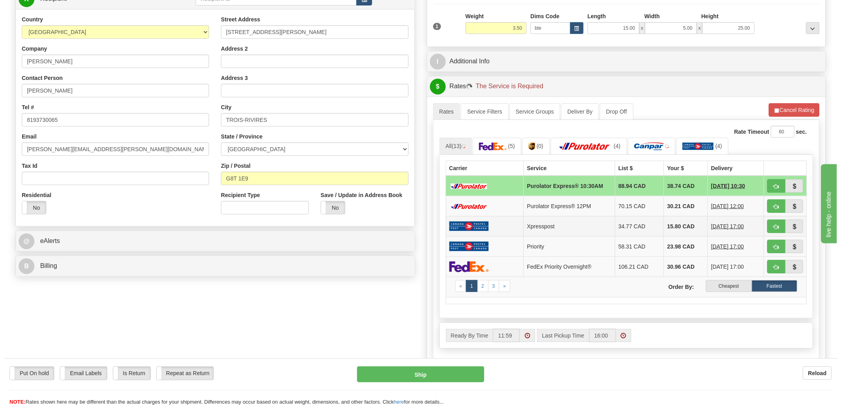
scroll to position [132, 0]
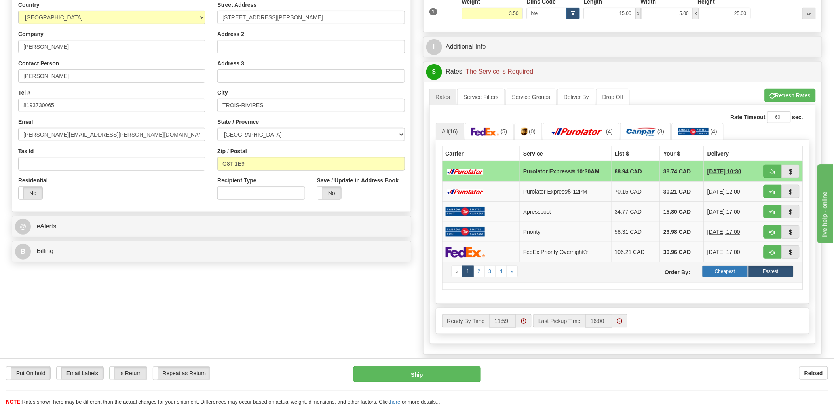
click at [740, 273] on label "Cheapest" at bounding box center [726, 272] width 46 height 12
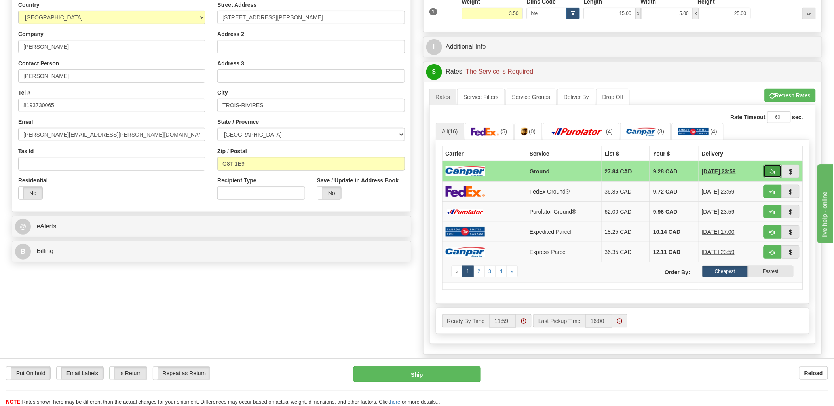
click at [773, 167] on button "button" at bounding box center [773, 171] width 18 height 13
type input "1"
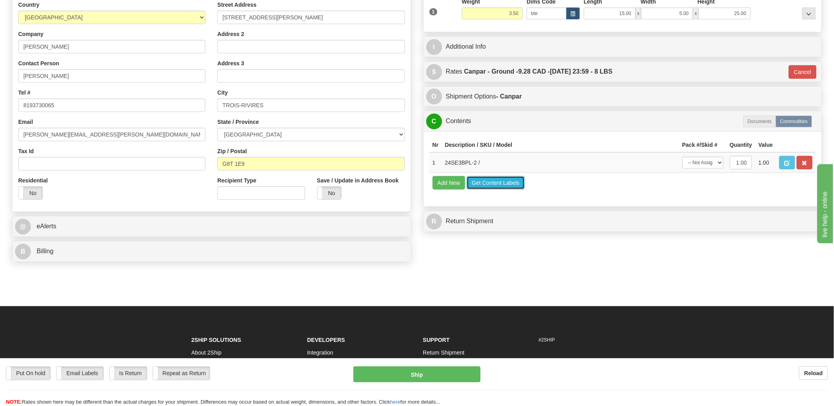
click at [513, 190] on button "Get Content Labels" at bounding box center [496, 182] width 58 height 13
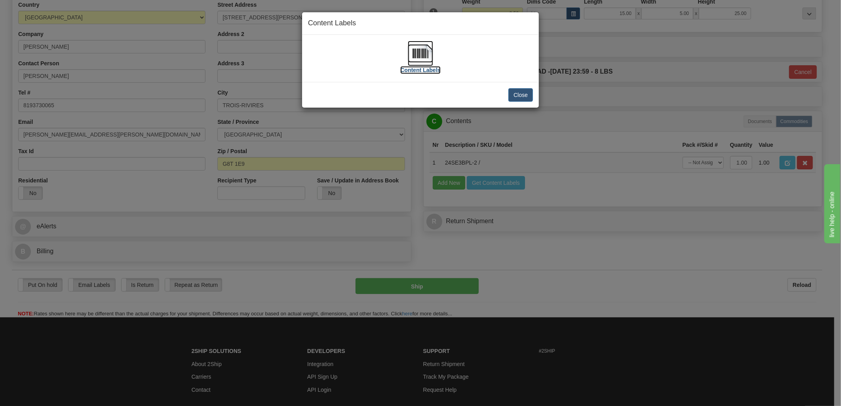
click at [429, 50] on img at bounding box center [420, 53] width 25 height 25
click at [529, 91] on button "Close" at bounding box center [520, 94] width 25 height 13
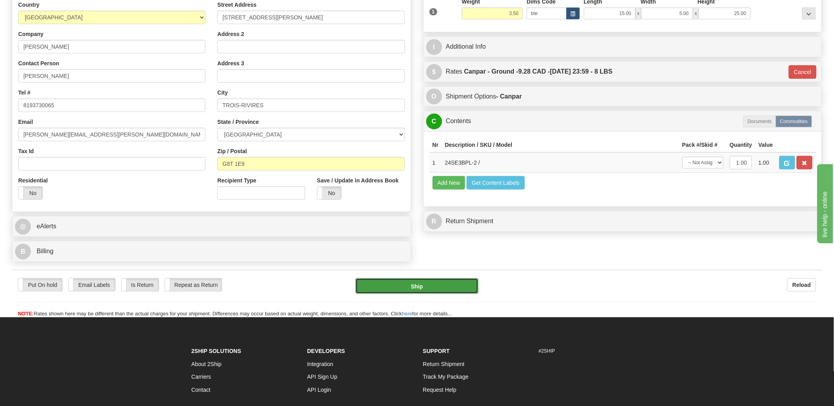
click at [438, 282] on button "Ship" at bounding box center [417, 286] width 123 height 16
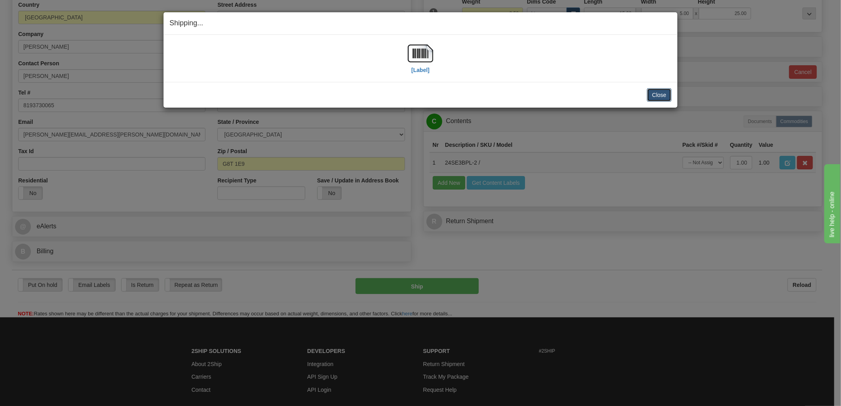
click at [659, 92] on button "Close" at bounding box center [659, 94] width 25 height 13
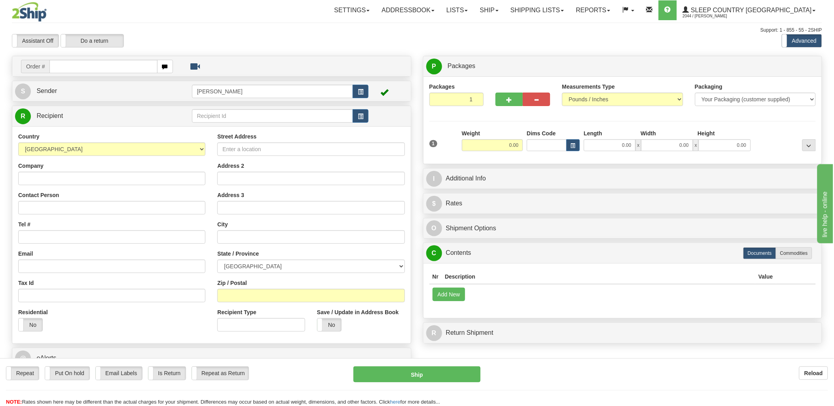
click at [84, 66] on input "text" at bounding box center [104, 66] width 108 height 13
type input "9000i06"
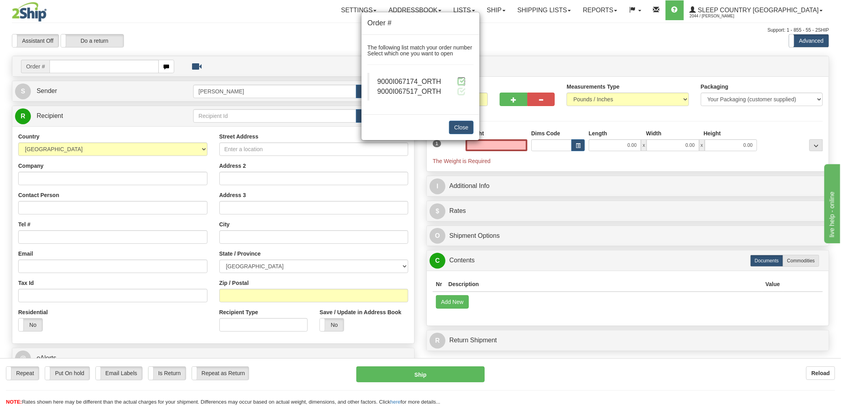
type input "0.00"
click at [460, 77] on span at bounding box center [461, 81] width 8 height 8
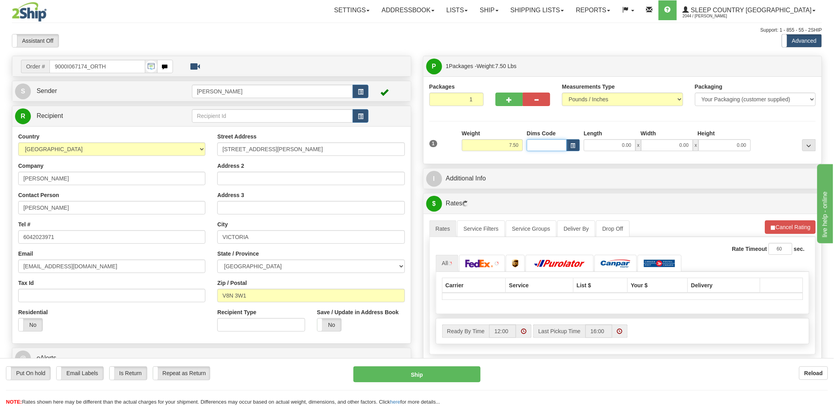
click at [543, 147] on input "Dims Code" at bounding box center [547, 145] width 40 height 12
type input "bte"
click button "Delete" at bounding box center [0, 0] width 0 height 0
type input "15.00"
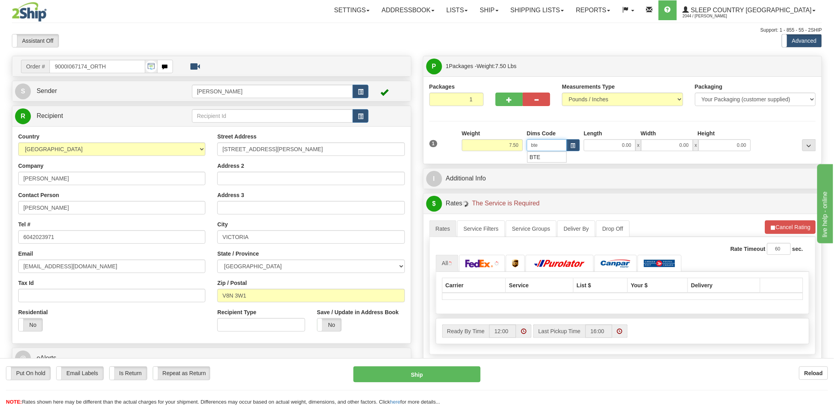
type input "5.00"
type input "25.00"
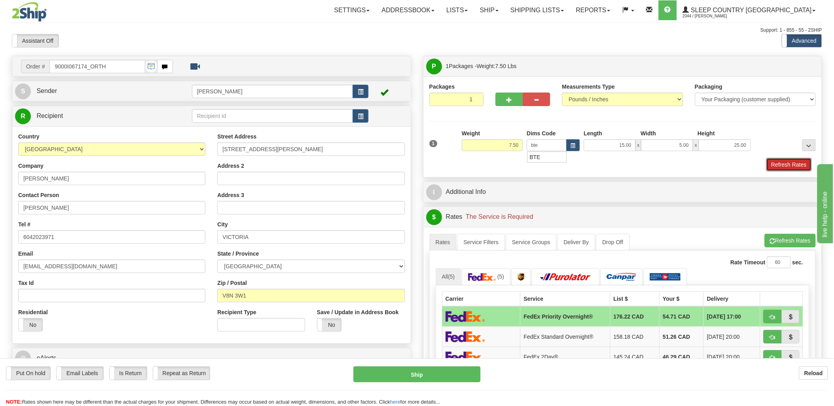
click at [801, 168] on button "Refresh Rates" at bounding box center [790, 164] width 46 height 13
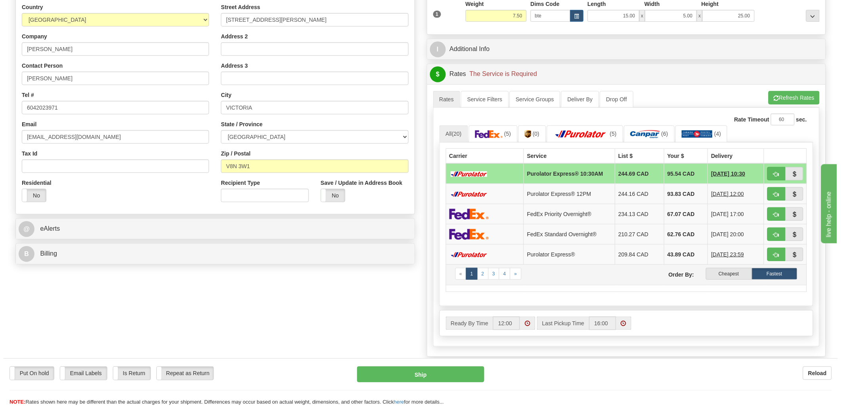
scroll to position [132, 0]
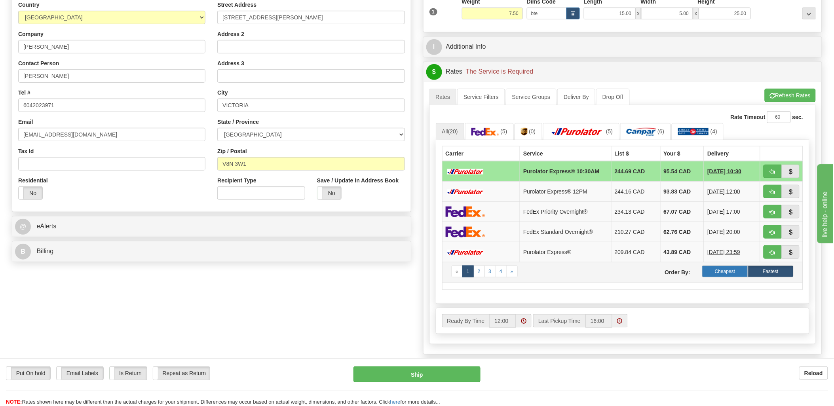
click at [732, 276] on label "Cheapest" at bounding box center [726, 272] width 46 height 12
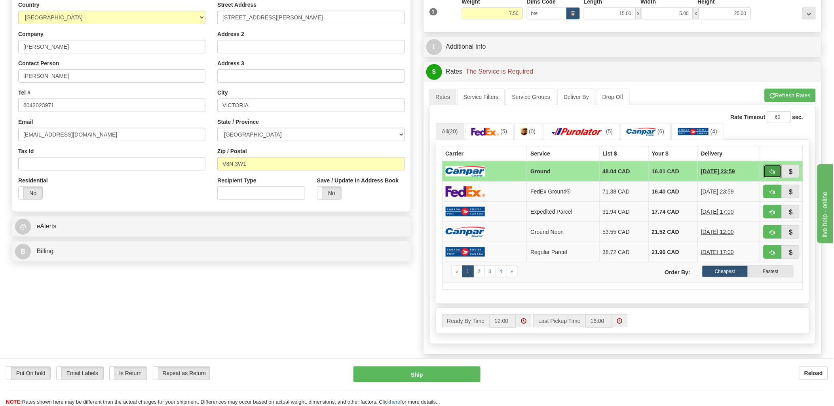
click at [765, 171] on button "button" at bounding box center [773, 171] width 18 height 13
type input "1"
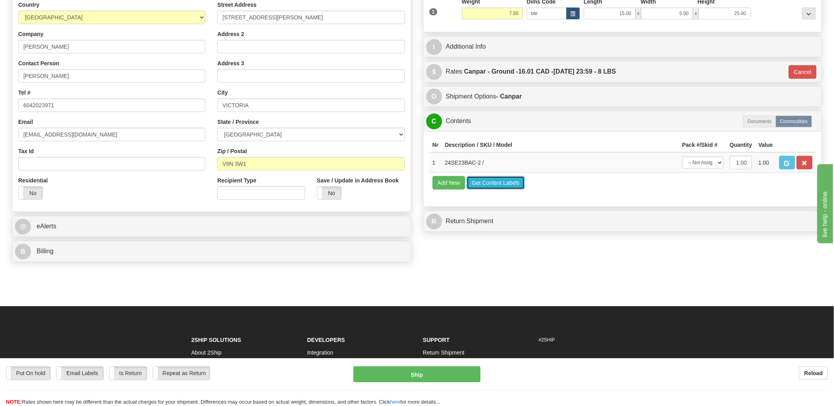
click at [506, 190] on button "Get Content Labels" at bounding box center [496, 182] width 58 height 13
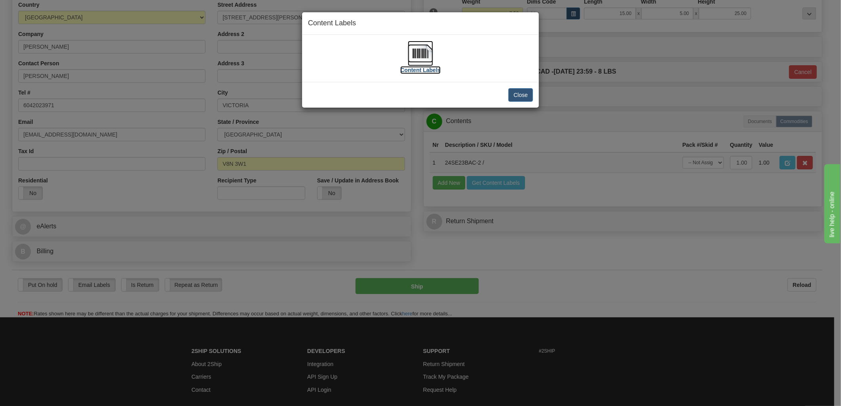
click at [425, 52] on img at bounding box center [420, 53] width 25 height 25
click at [528, 101] on button "Close" at bounding box center [520, 94] width 25 height 13
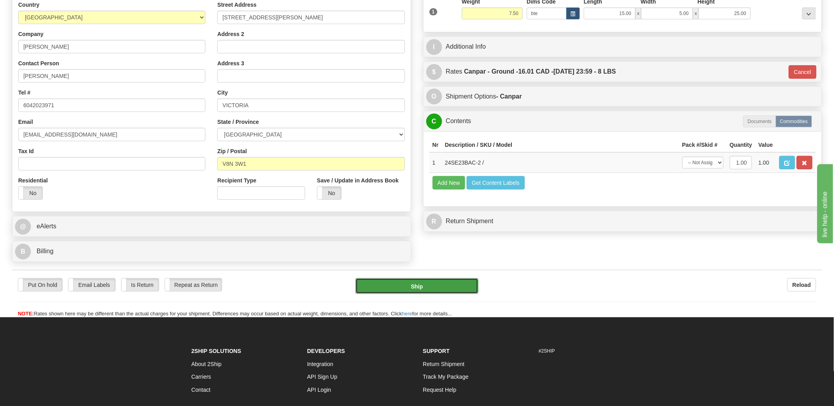
click at [437, 283] on button "Ship" at bounding box center [417, 286] width 123 height 16
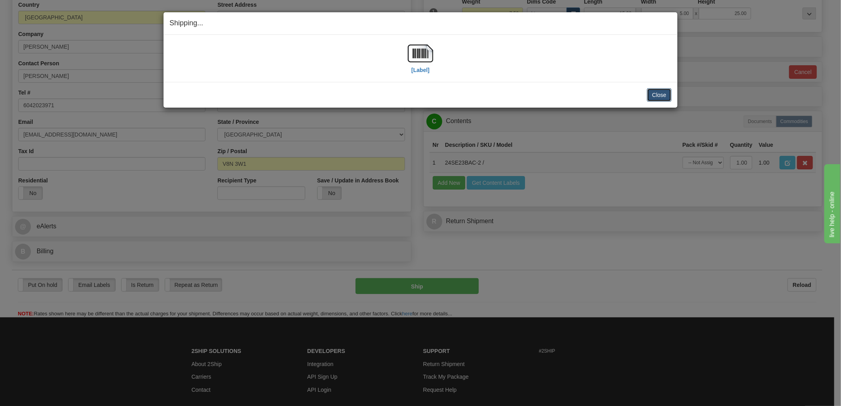
click at [663, 93] on button "Close" at bounding box center [659, 94] width 25 height 13
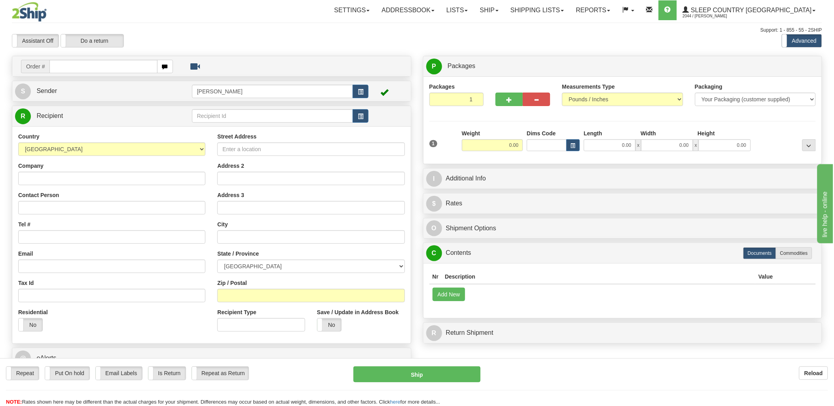
click at [84, 65] on input "text" at bounding box center [104, 66] width 108 height 13
type input "9000i067517"
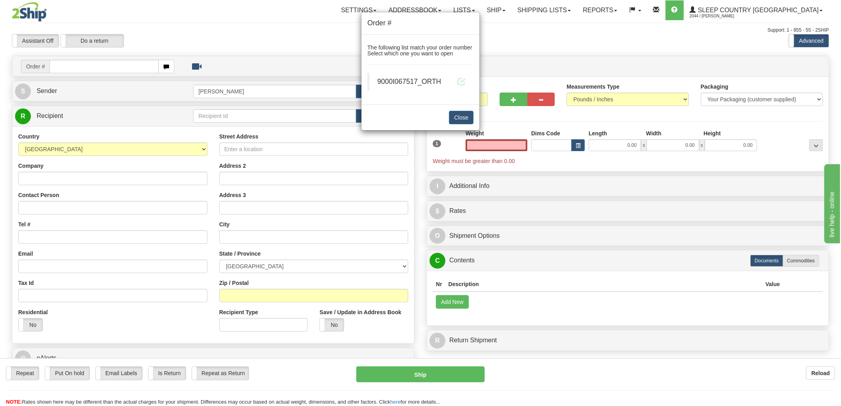
type input "0.00"
click at [466, 81] on blockquote "9000I067517_ORTH" at bounding box center [420, 82] width 106 height 18
click at [463, 81] on span at bounding box center [461, 81] width 8 height 8
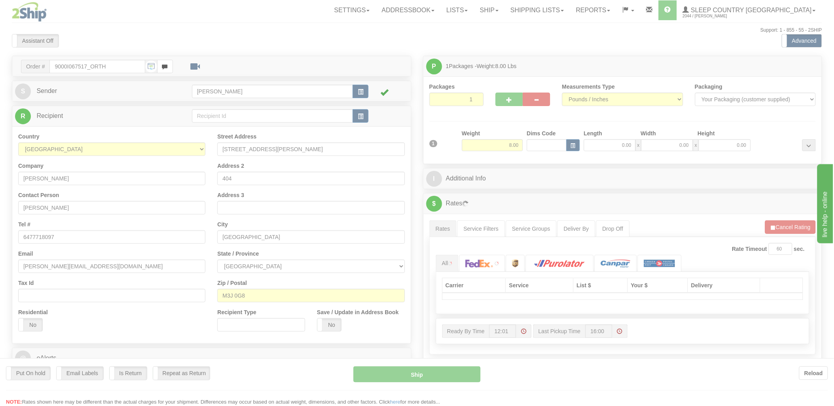
click at [550, 146] on div at bounding box center [417, 203] width 834 height 406
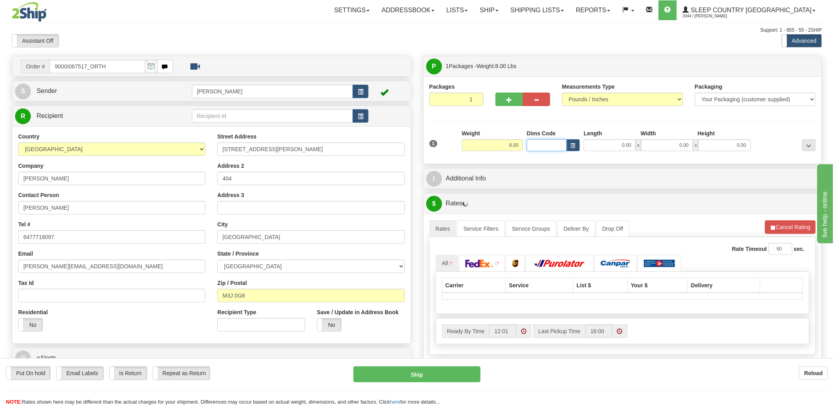
click at [550, 146] on input "Dims Code" at bounding box center [547, 145] width 40 height 12
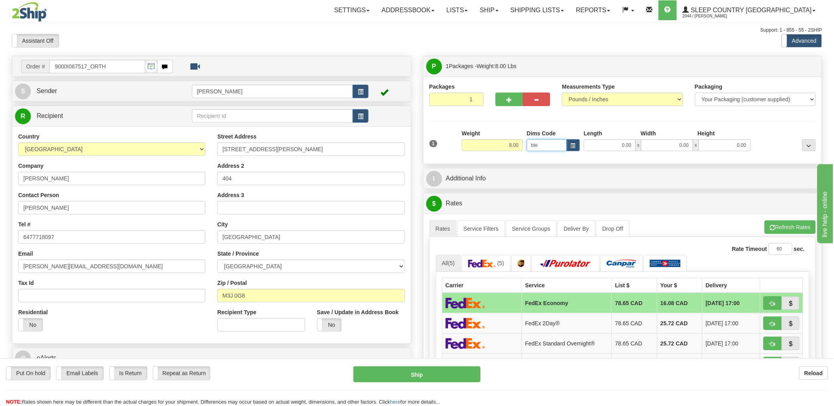
type input "bte"
click button "Delete" at bounding box center [0, 0] width 0 height 0
type input "15.00"
type input "5.00"
type input "25.00"
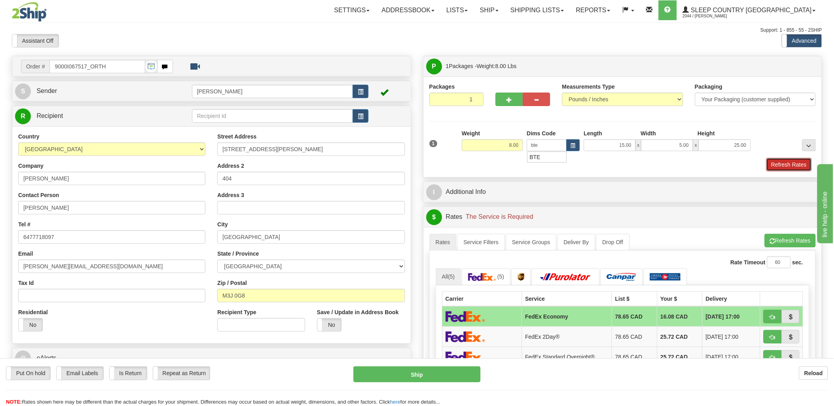
click at [795, 161] on button "Refresh Rates" at bounding box center [790, 164] width 46 height 13
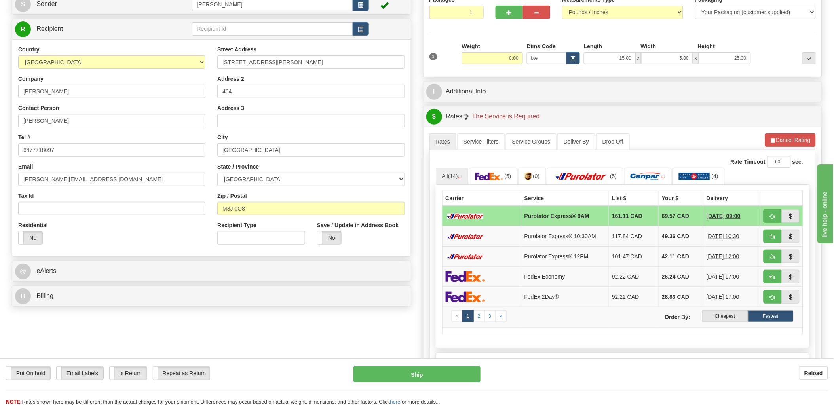
scroll to position [88, 0]
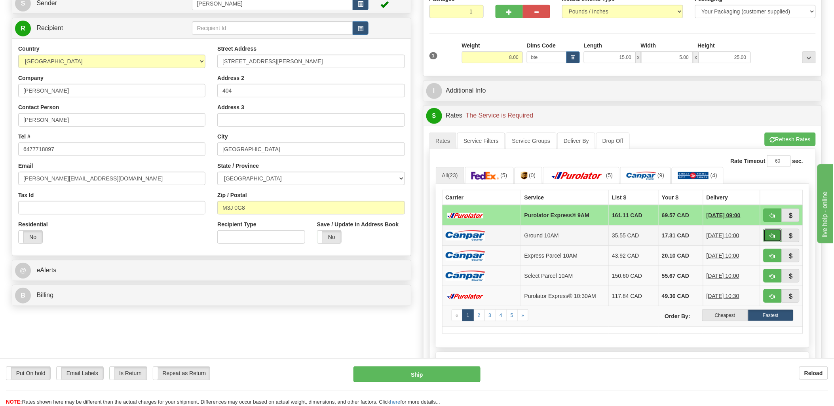
click at [773, 236] on span "button" at bounding box center [773, 236] width 6 height 5
type input "10"
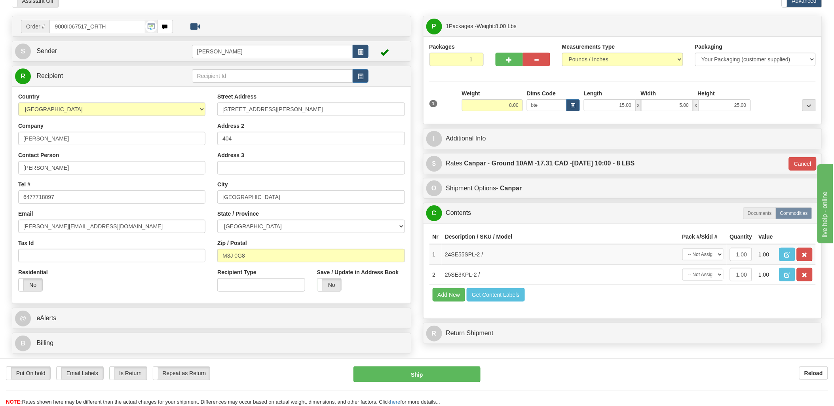
scroll to position [0, 0]
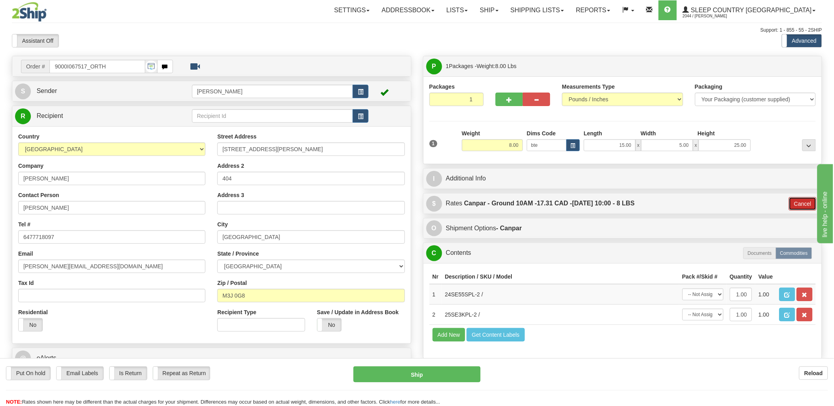
click at [811, 200] on button "Cancel" at bounding box center [803, 203] width 28 height 13
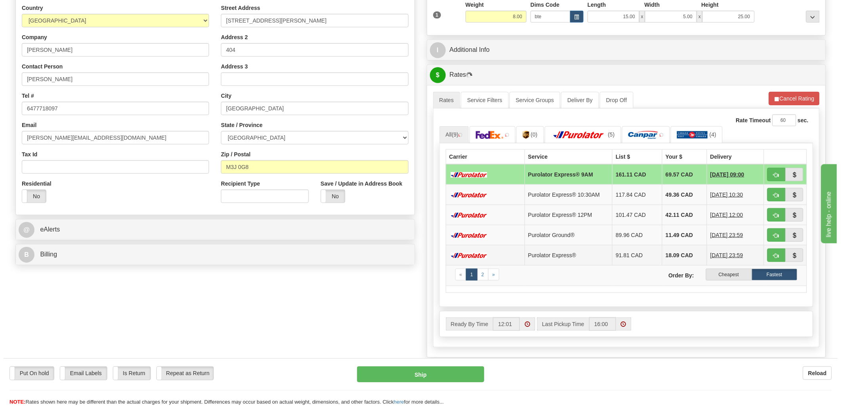
scroll to position [132, 0]
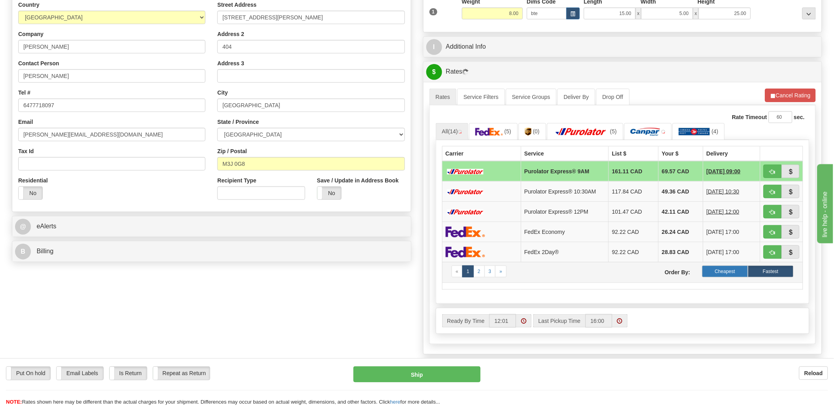
click at [727, 271] on label "Cheapest" at bounding box center [726, 272] width 46 height 12
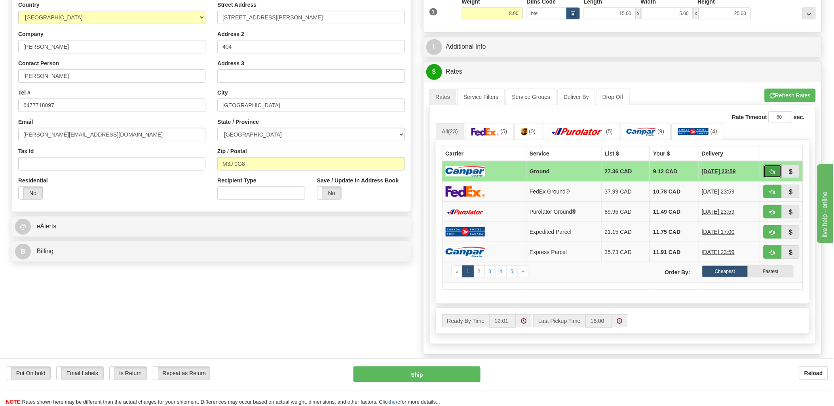
click at [777, 170] on button "button" at bounding box center [773, 171] width 18 height 13
type input "1"
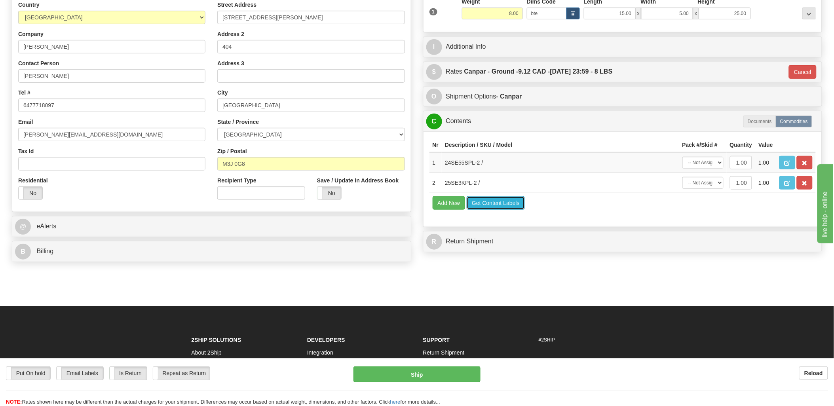
click at [512, 210] on button "Get Content Labels" at bounding box center [496, 202] width 58 height 13
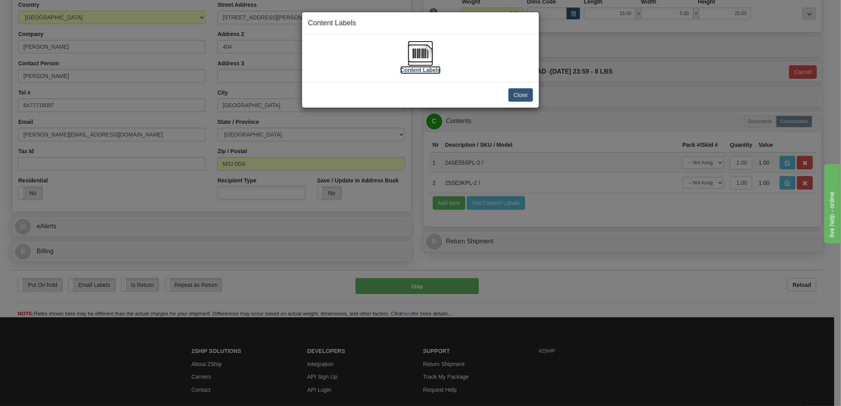
click at [425, 53] on img at bounding box center [420, 53] width 25 height 25
click at [525, 93] on button "Close" at bounding box center [520, 94] width 25 height 13
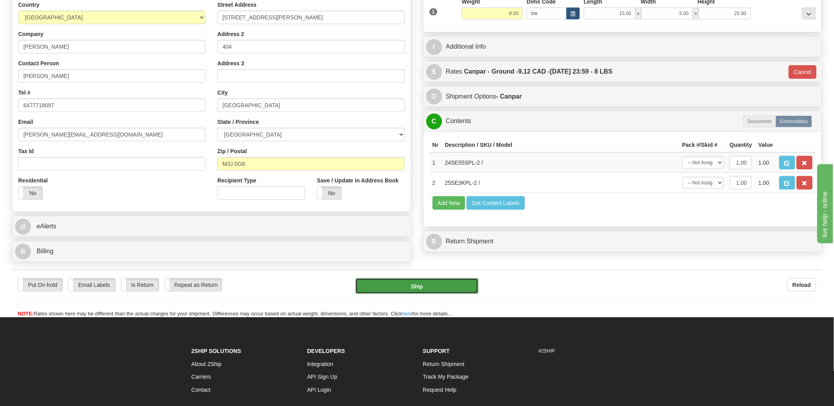
click at [398, 294] on button "Ship" at bounding box center [417, 286] width 123 height 16
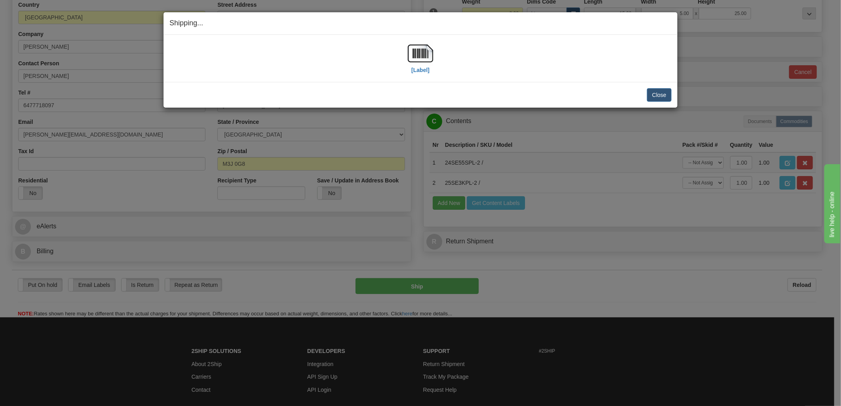
click at [407, 56] on div "[Label]" at bounding box center [420, 58] width 502 height 35
click at [412, 53] on img at bounding box center [420, 53] width 25 height 25
click at [663, 91] on button "Close" at bounding box center [659, 94] width 25 height 13
click at [457, 305] on div "Shipping... Your SHIPMENT will EXPIRE in [Label] IMPORTANT NOTICE Embassy / Con…" at bounding box center [420, 203] width 841 height 406
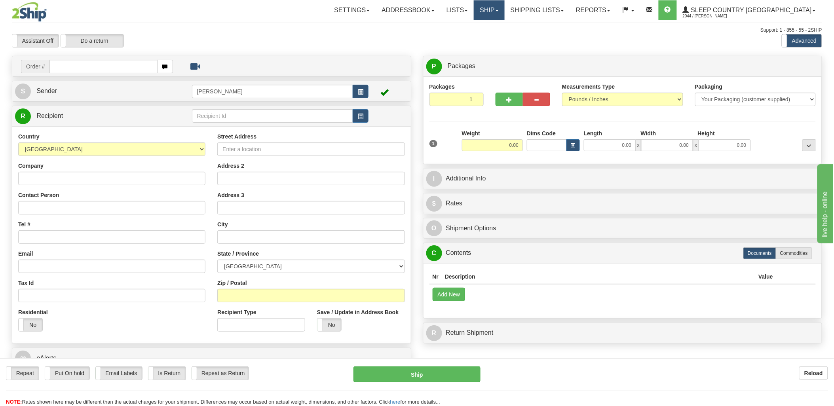
click at [505, 10] on link "Ship" at bounding box center [489, 10] width 30 height 20
click at [474, 10] on link "Lists" at bounding box center [457, 10] width 33 height 20
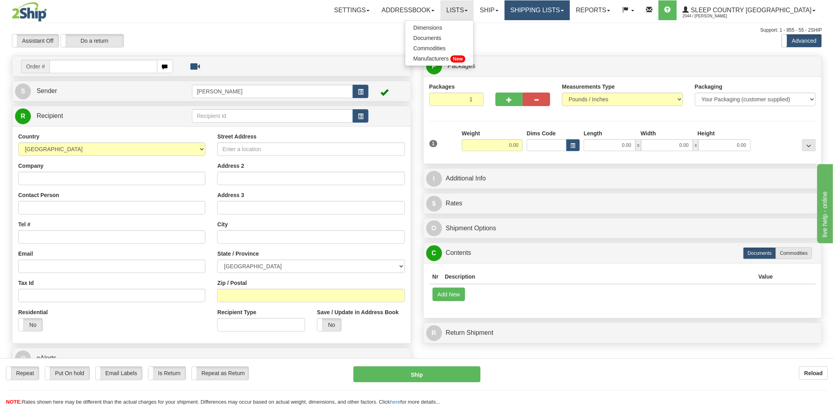
click at [570, 16] on link "Shipping lists" at bounding box center [537, 10] width 65 height 20
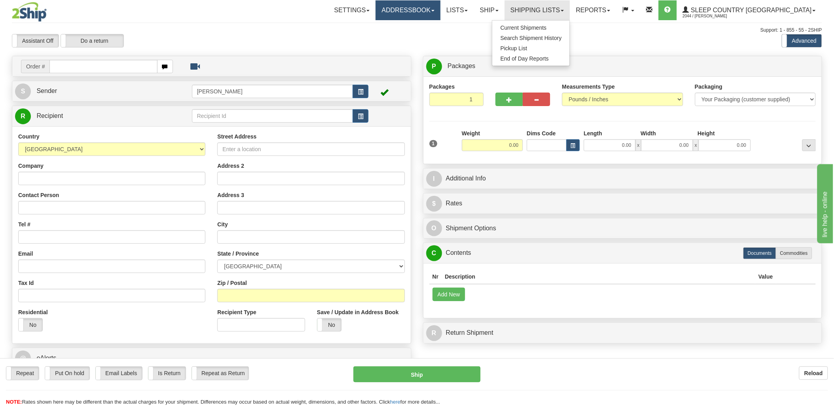
click at [441, 9] on link "Addressbook" at bounding box center [408, 10] width 65 height 20
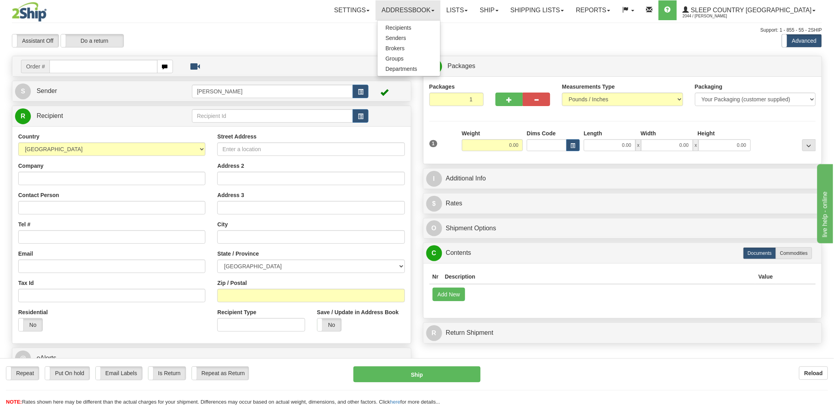
drag, startPoint x: 594, startPoint y: 46, endPoint x: 612, endPoint y: 21, distance: 30.9
click at [594, 46] on div "Assistant On Assistant Off Do a return Do a return Previous Next Standard Advan…" at bounding box center [417, 40] width 822 height 13
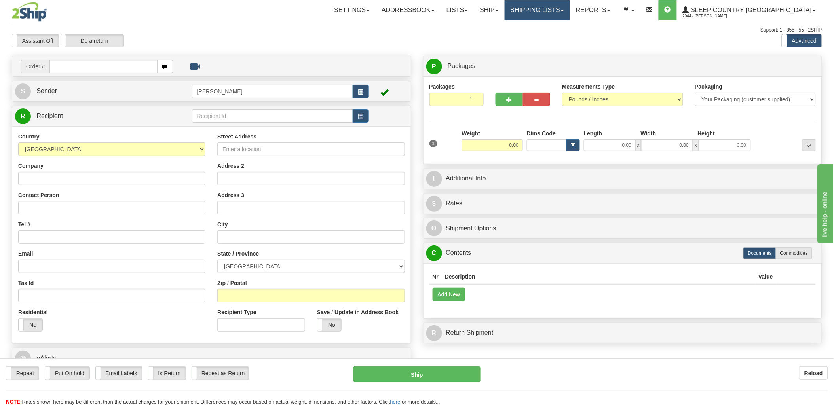
click at [566, 10] on link "Shipping lists" at bounding box center [537, 10] width 65 height 20
click at [547, 27] on span "Current Shipments" at bounding box center [524, 28] width 46 height 6
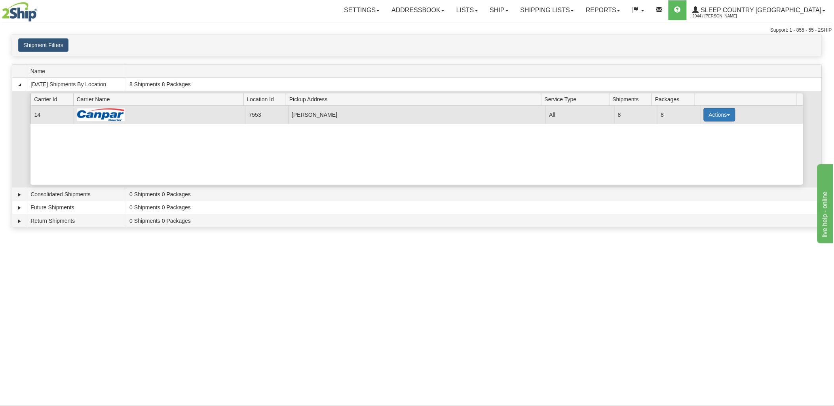
click at [708, 111] on button "Actions" at bounding box center [720, 114] width 32 height 13
click at [696, 168] on span "Print" at bounding box center [688, 171] width 16 height 6
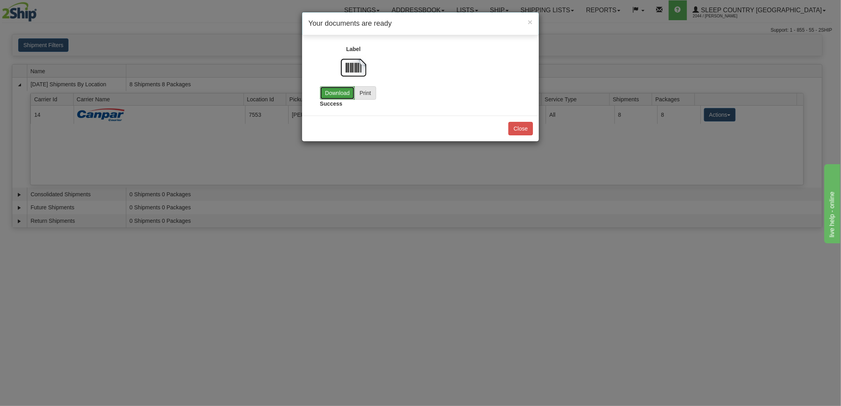
click at [350, 90] on link "Download" at bounding box center [337, 92] width 35 height 13
